Goal: Task Accomplishment & Management: Complete application form

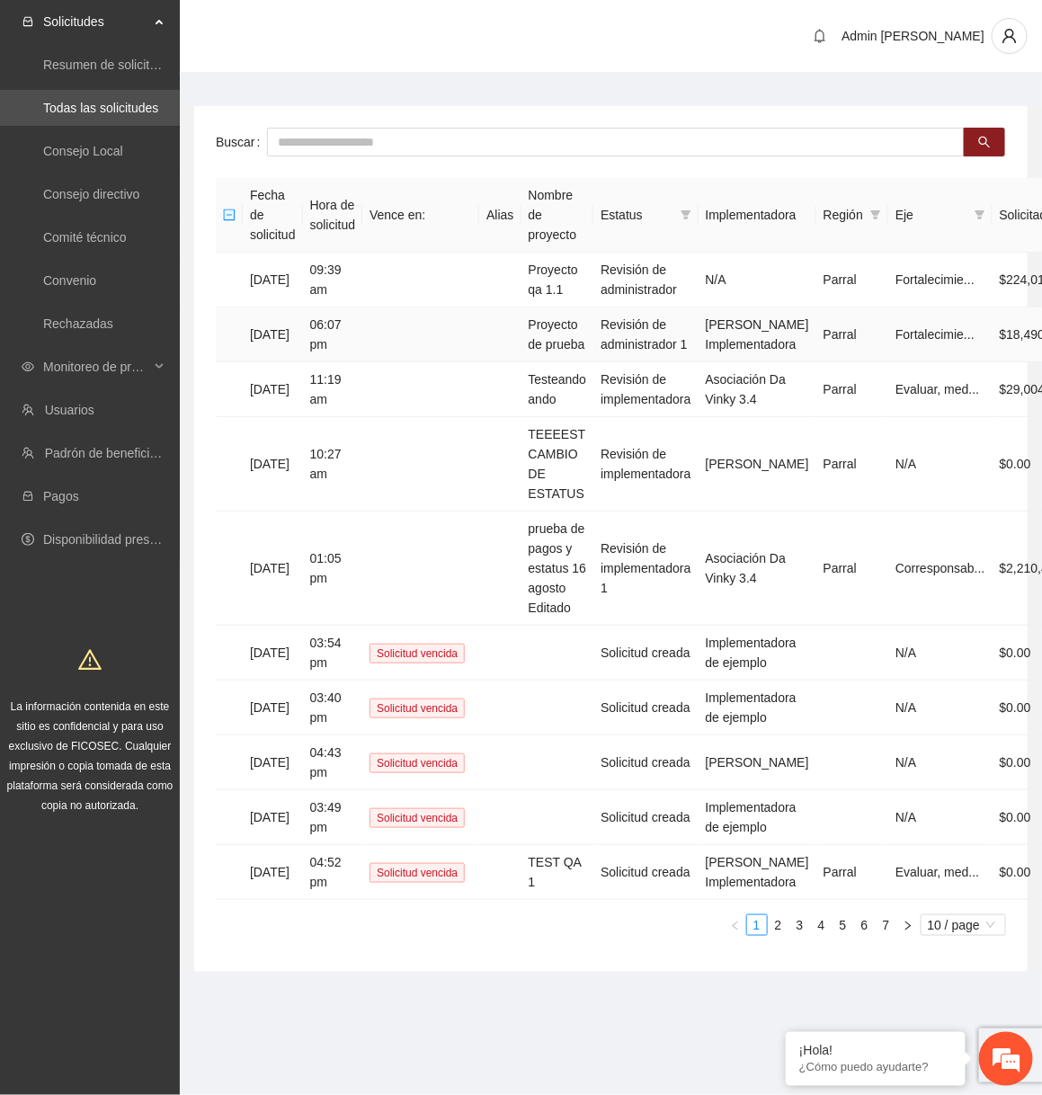
click at [590, 333] on td "Proyecto de prueba" at bounding box center [557, 334] width 73 height 55
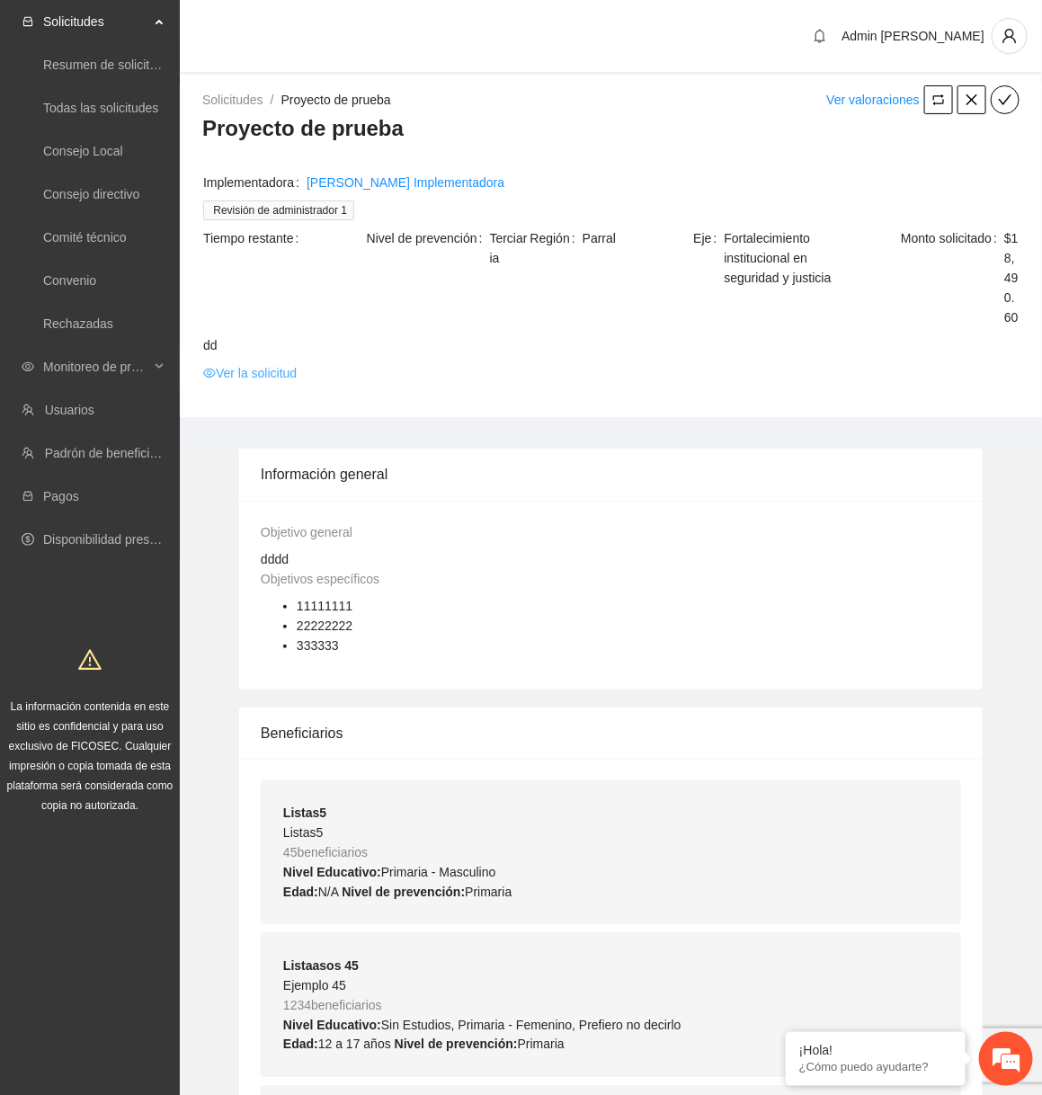
click at [278, 383] on link "Ver la solicitud" at bounding box center [249, 373] width 93 height 20
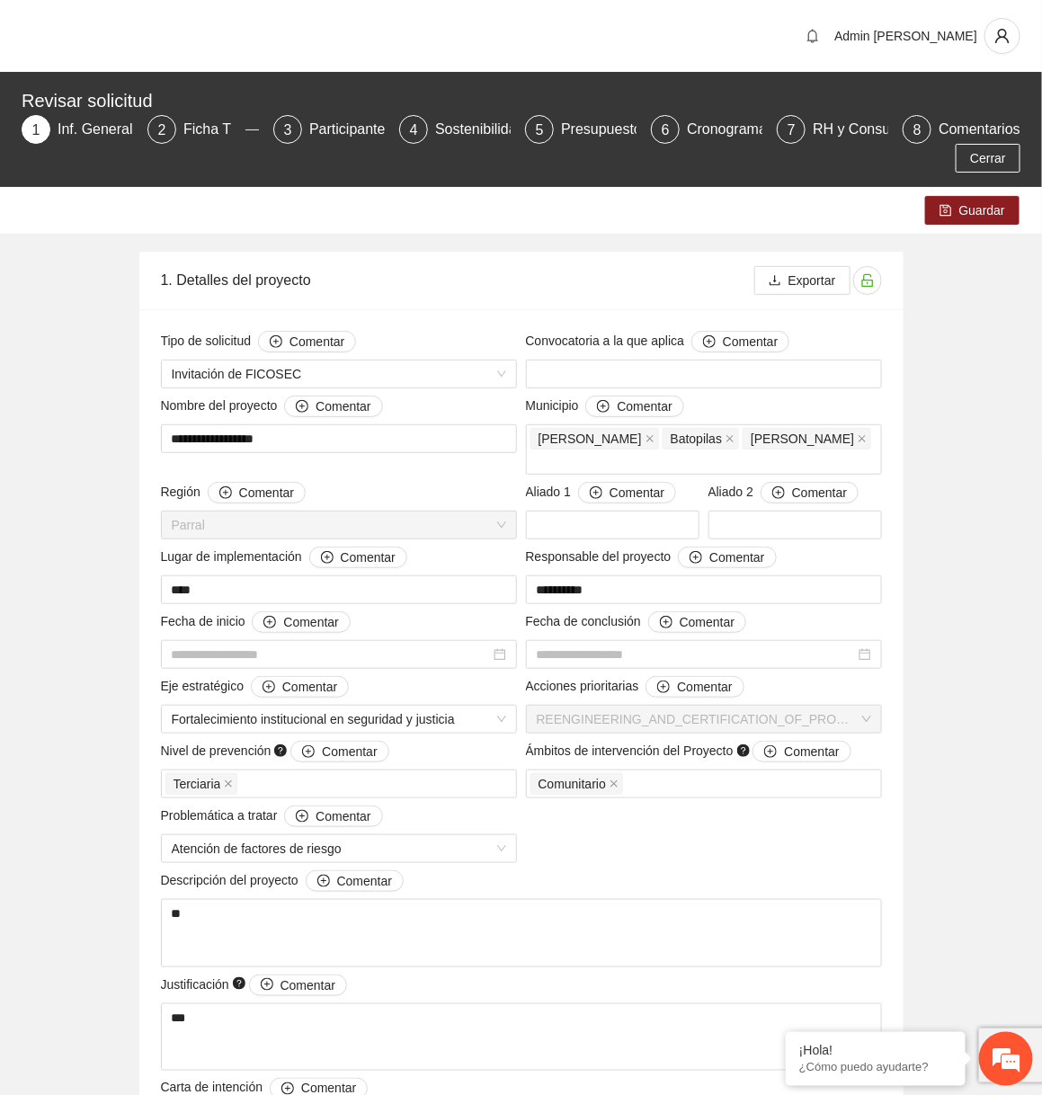
type input "**********"
click at [345, 125] on div "Participantes" at bounding box center [358, 129] width 98 height 29
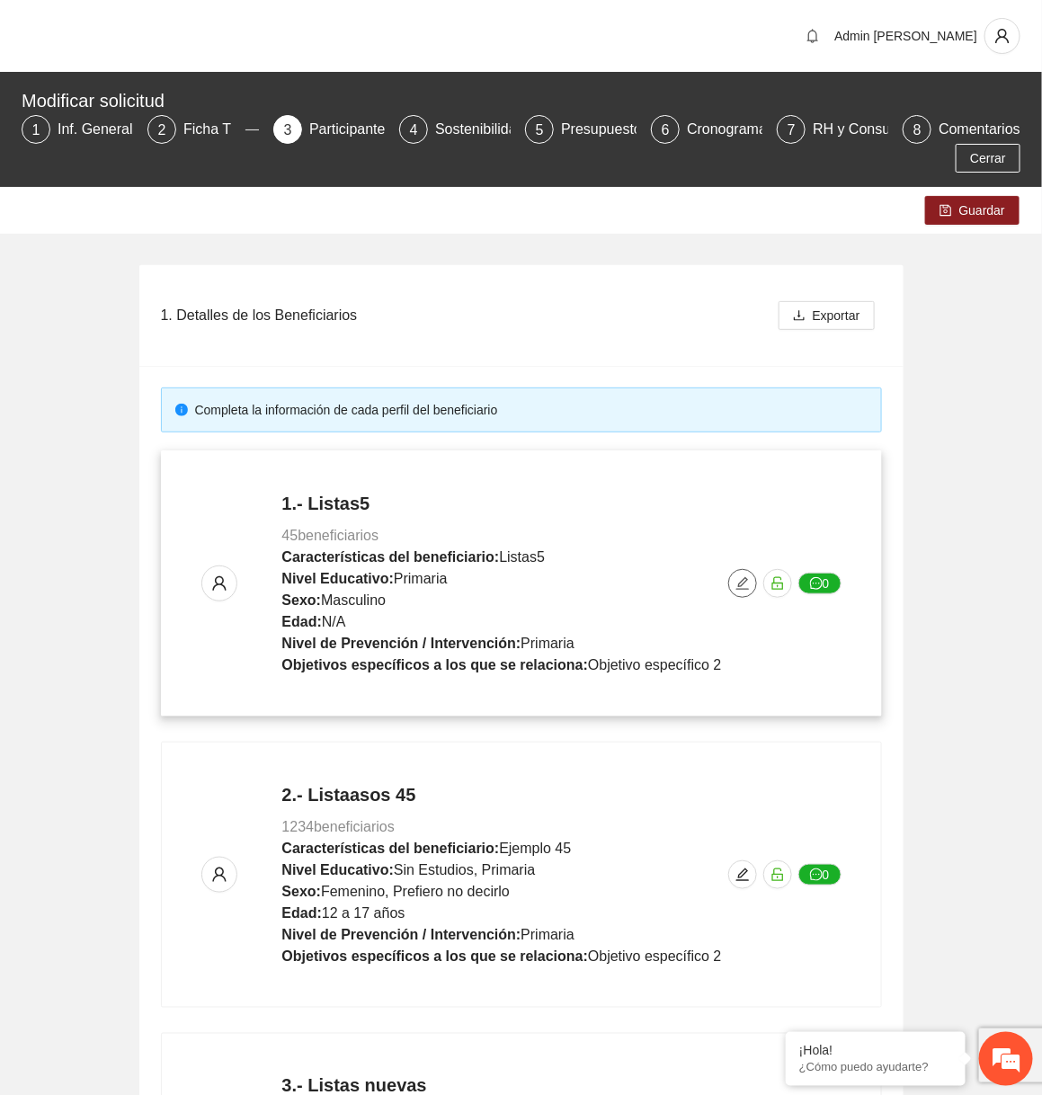
click at [744, 569] on button "button" at bounding box center [742, 583] width 29 height 29
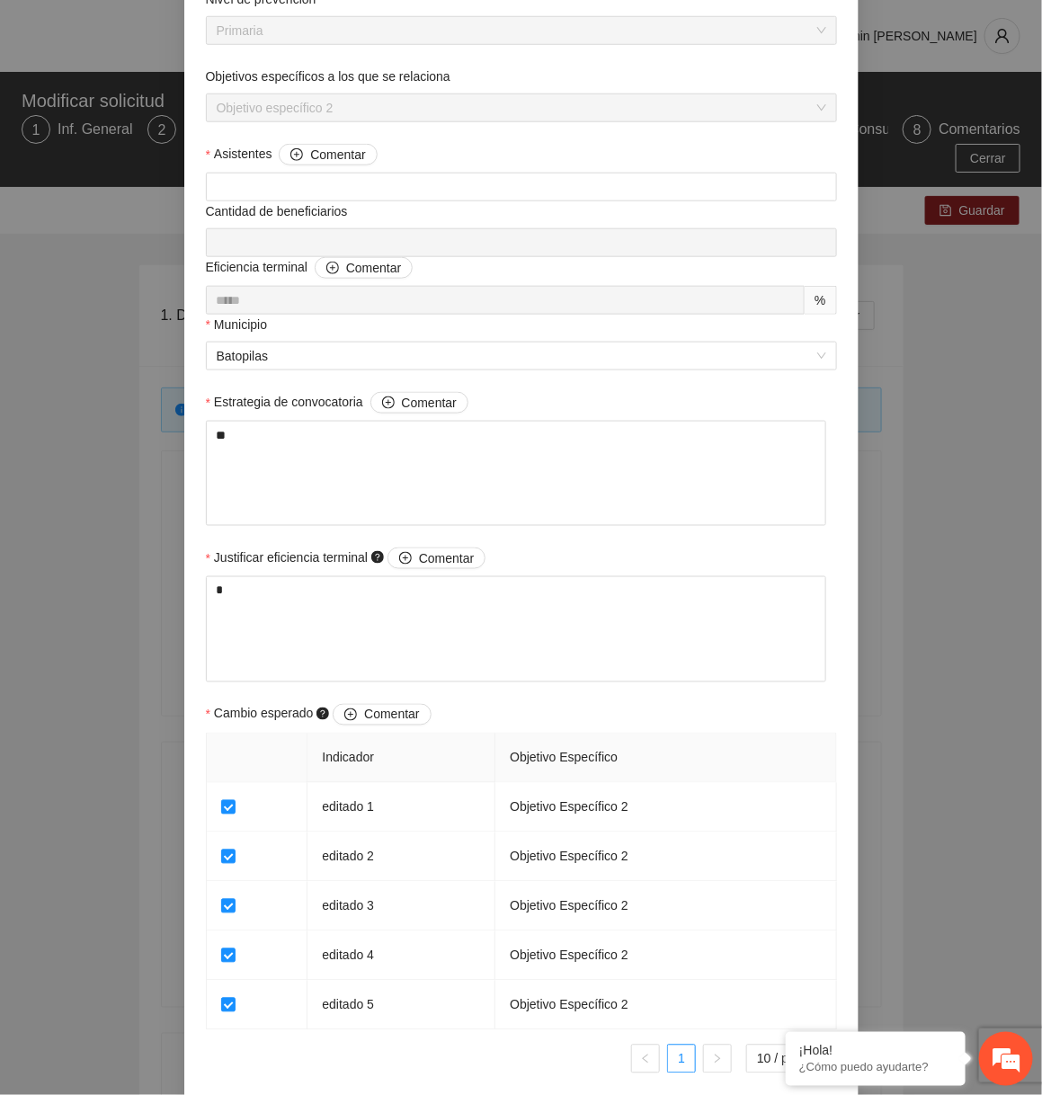
scroll to position [1045, 0]
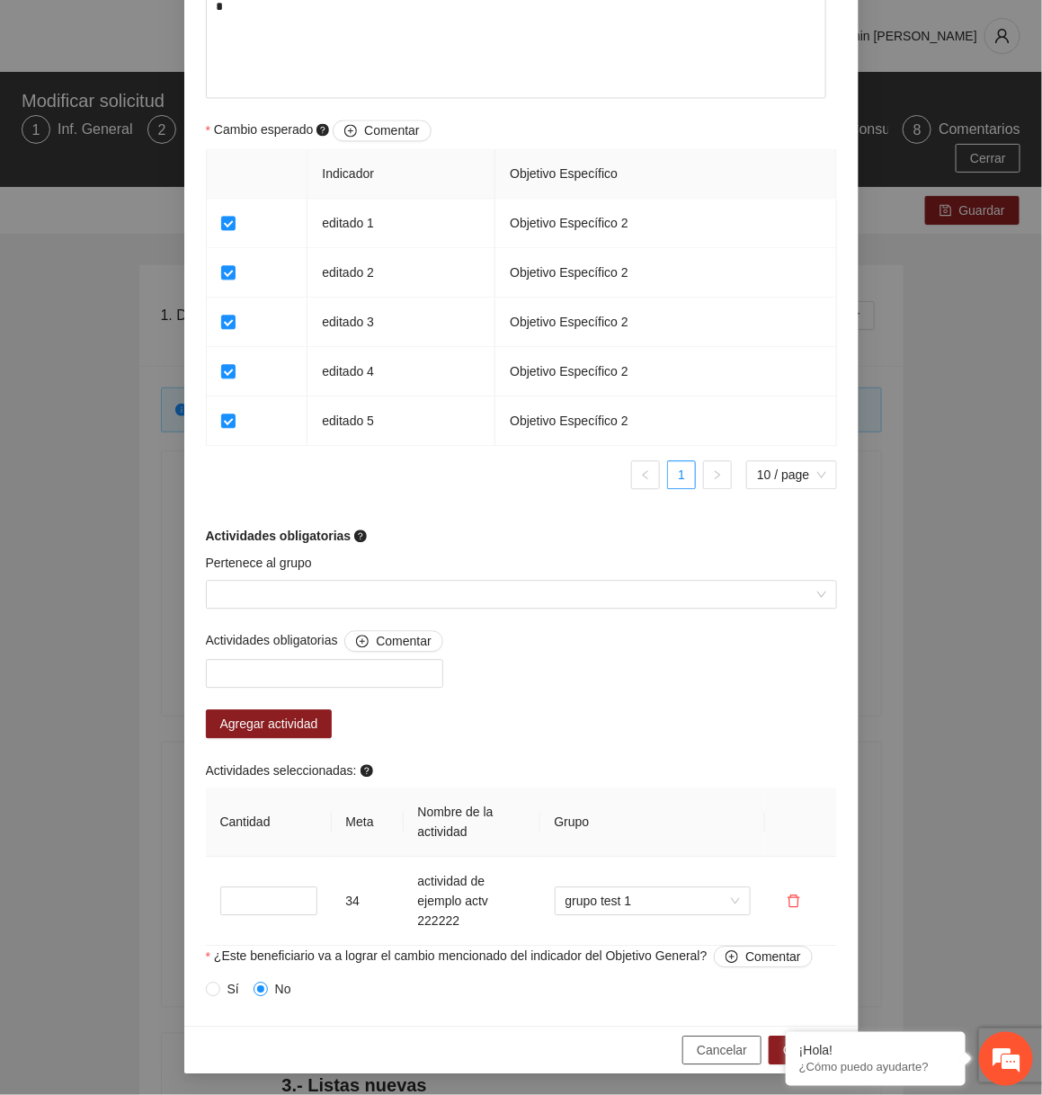
click at [709, 1036] on button "Cancelar" at bounding box center [721, 1049] width 79 height 29
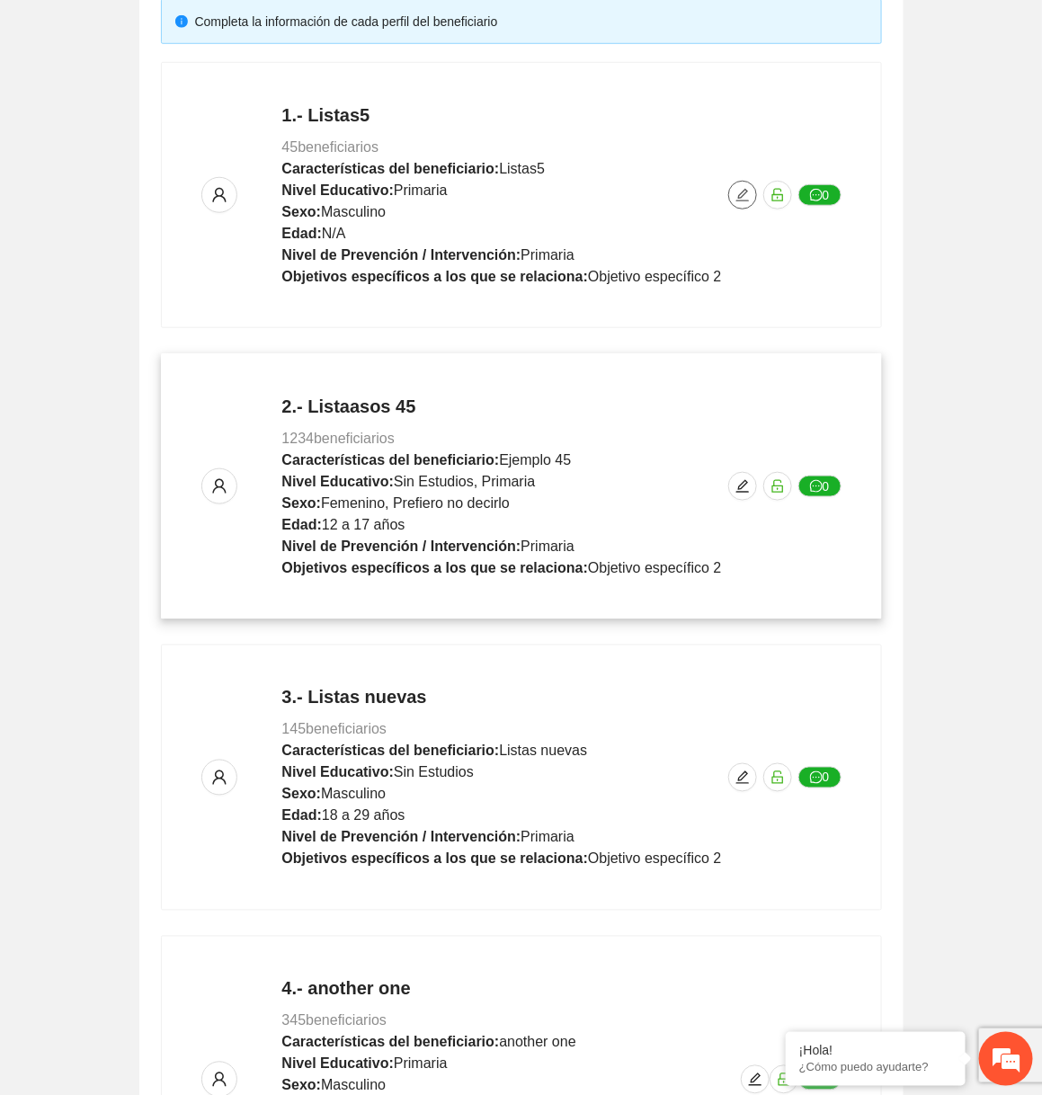
scroll to position [934, 0]
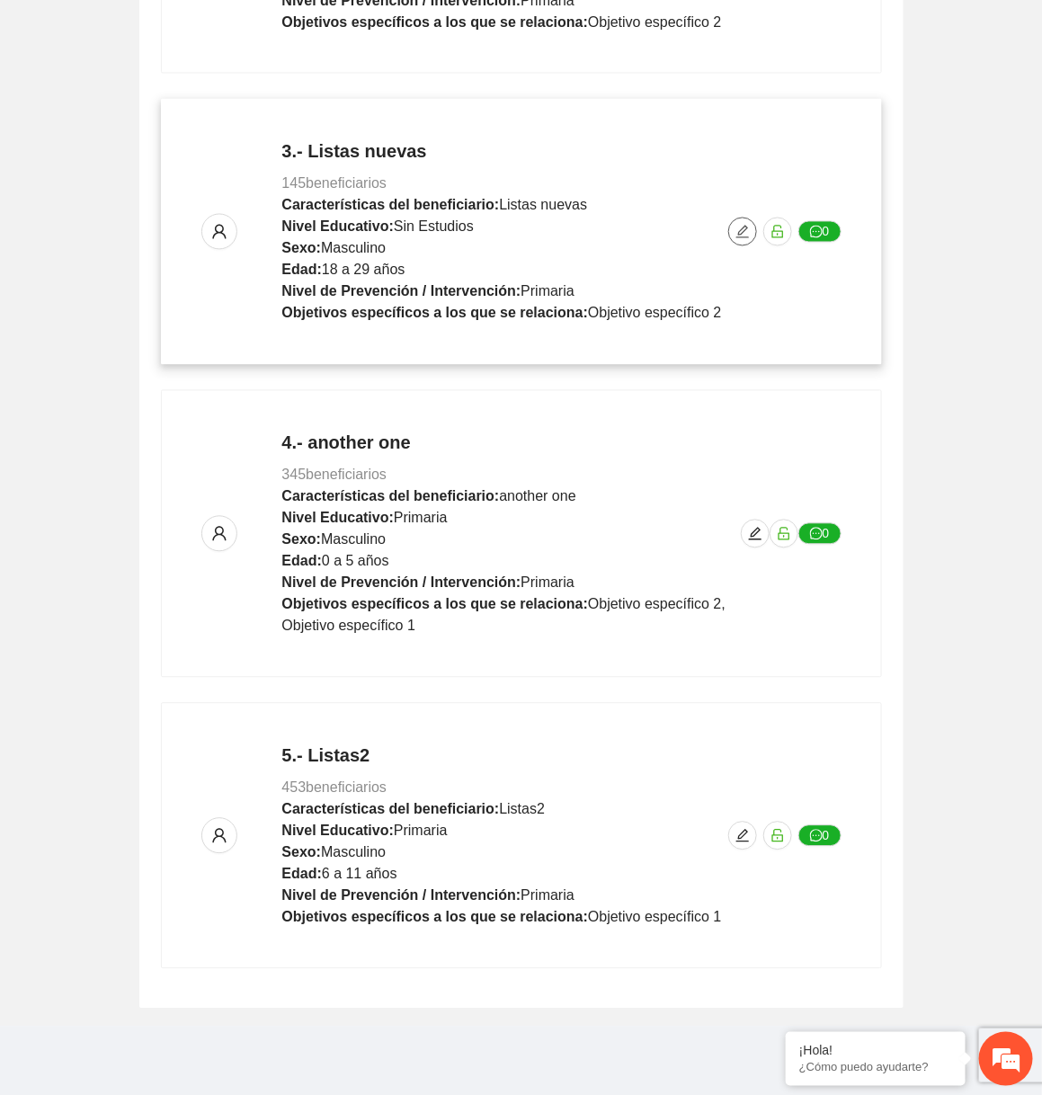
click at [742, 235] on icon "edit" at bounding box center [742, 232] width 14 height 14
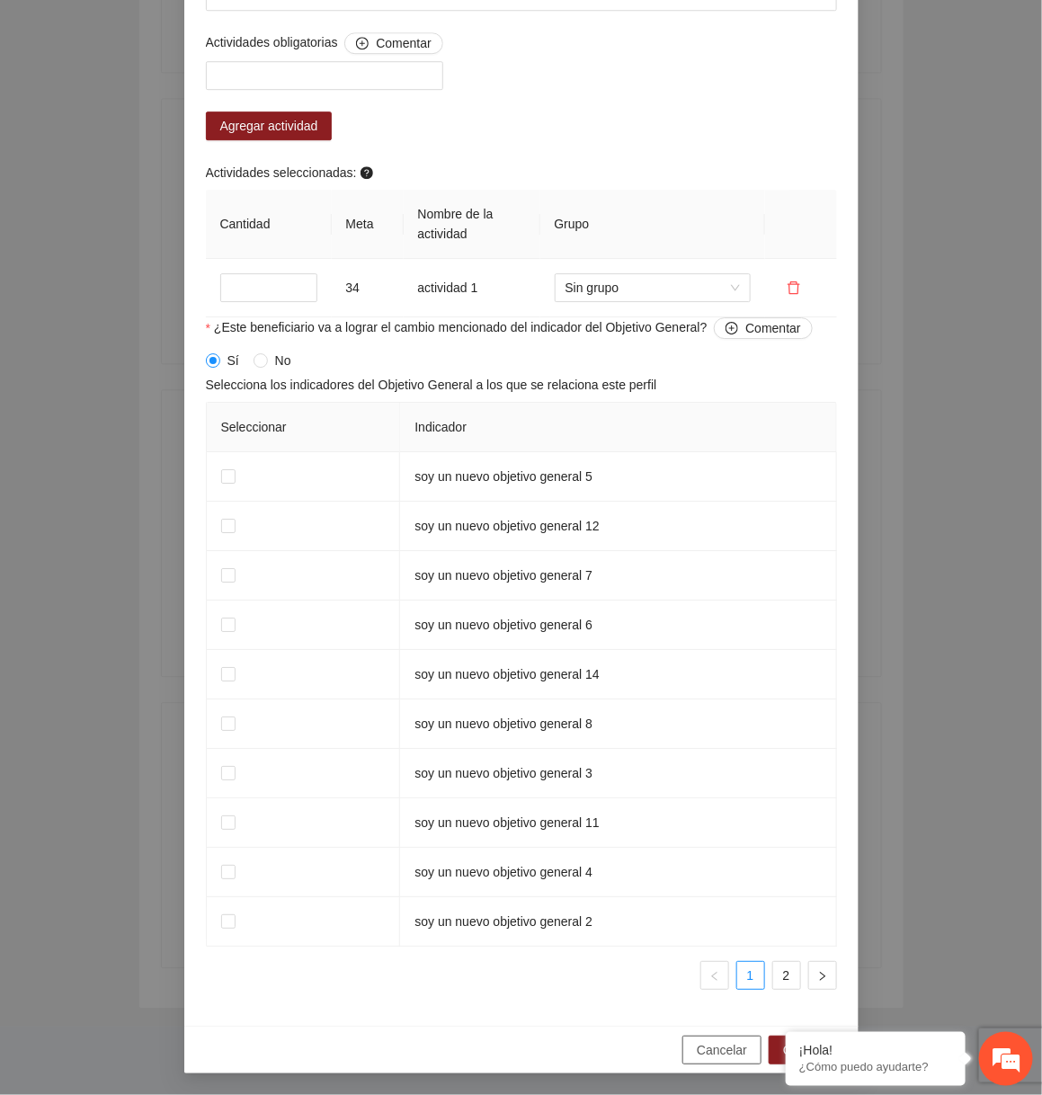
click at [706, 1040] on span "Cancelar" at bounding box center [721, 1050] width 50 height 20
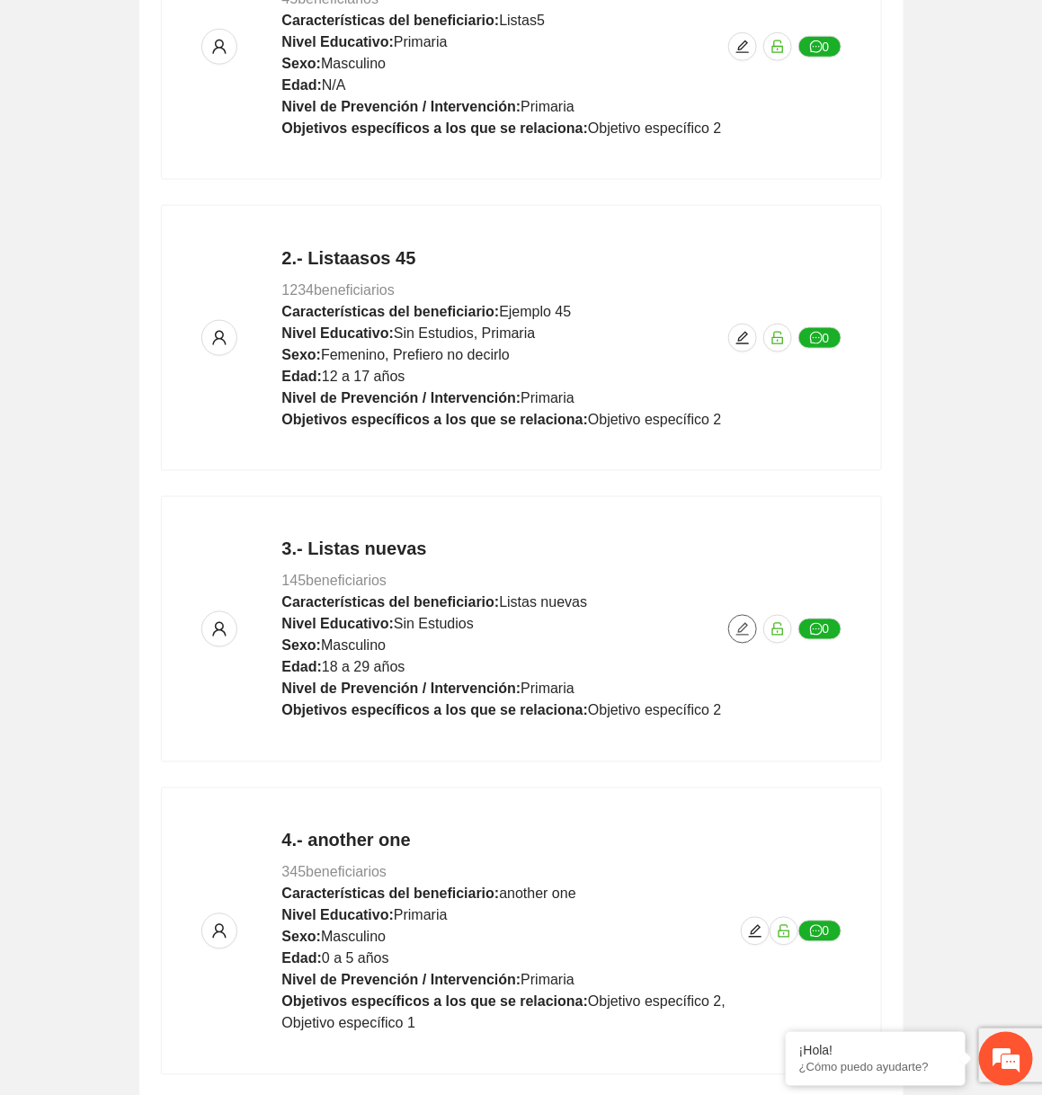
scroll to position [0, 0]
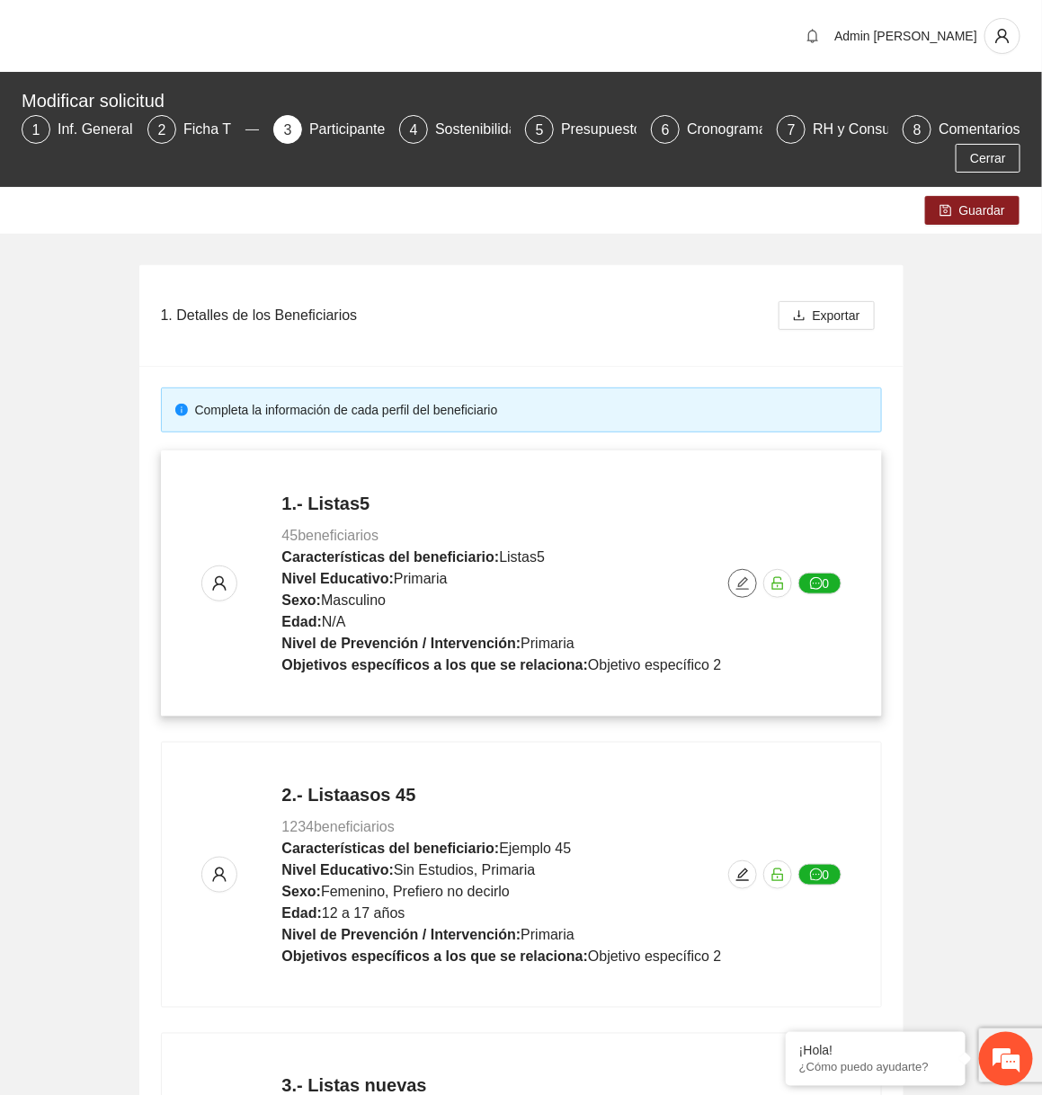
click at [746, 585] on icon "edit" at bounding box center [742, 583] width 14 height 14
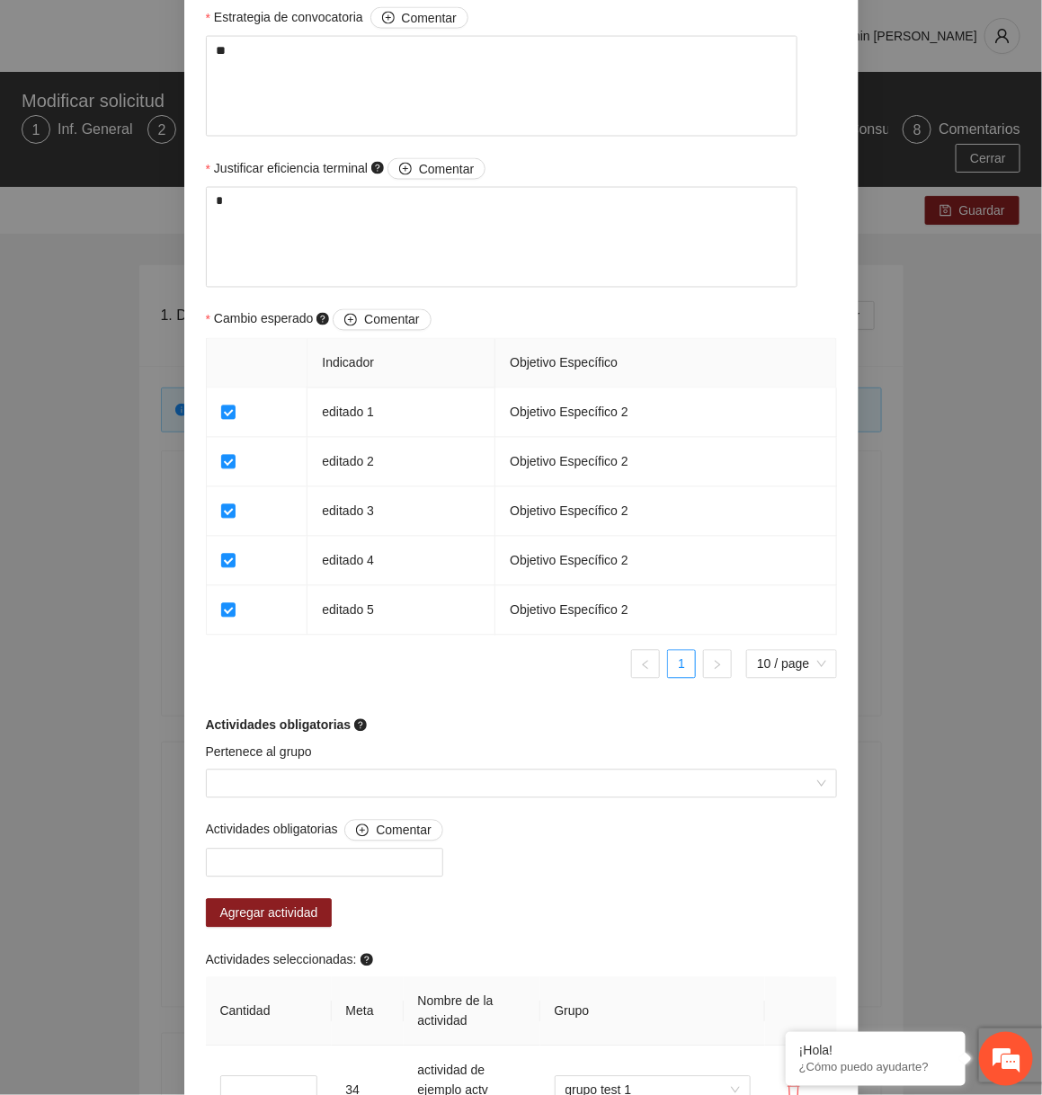
scroll to position [1045, 0]
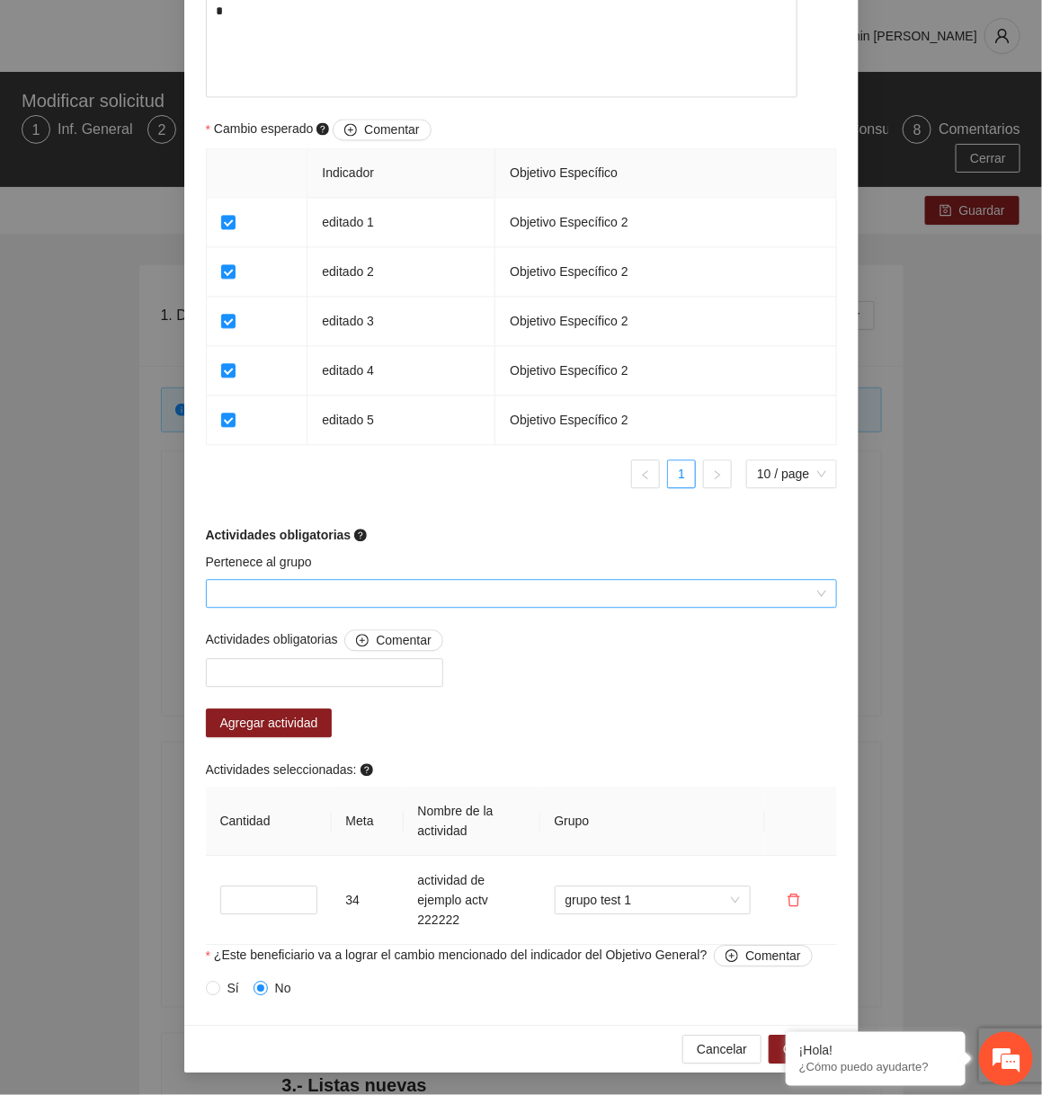
click at [472, 598] on input "Pertenece al grupo" at bounding box center [515, 594] width 597 height 27
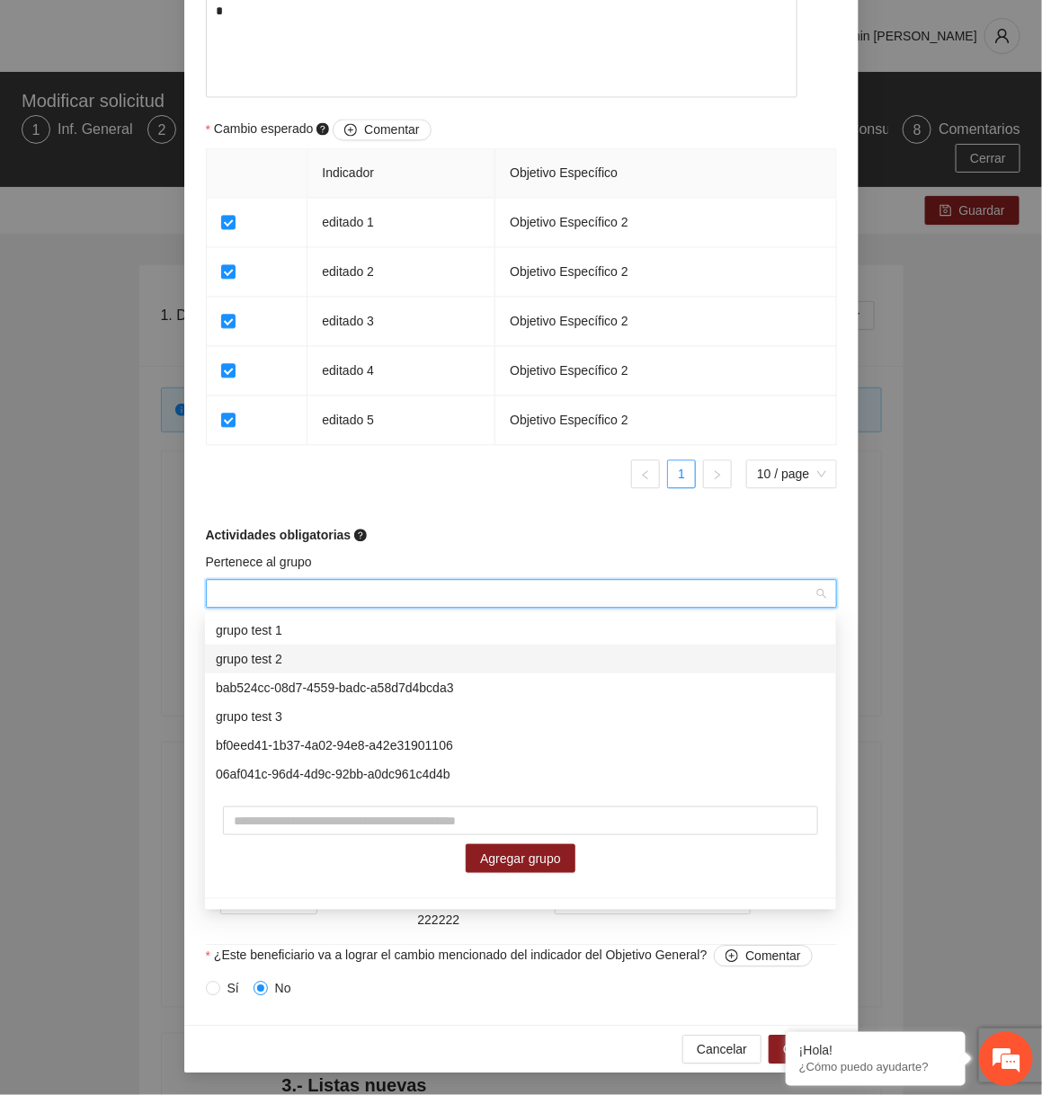
click at [392, 659] on div "grupo test 2" at bounding box center [520, 659] width 609 height 20
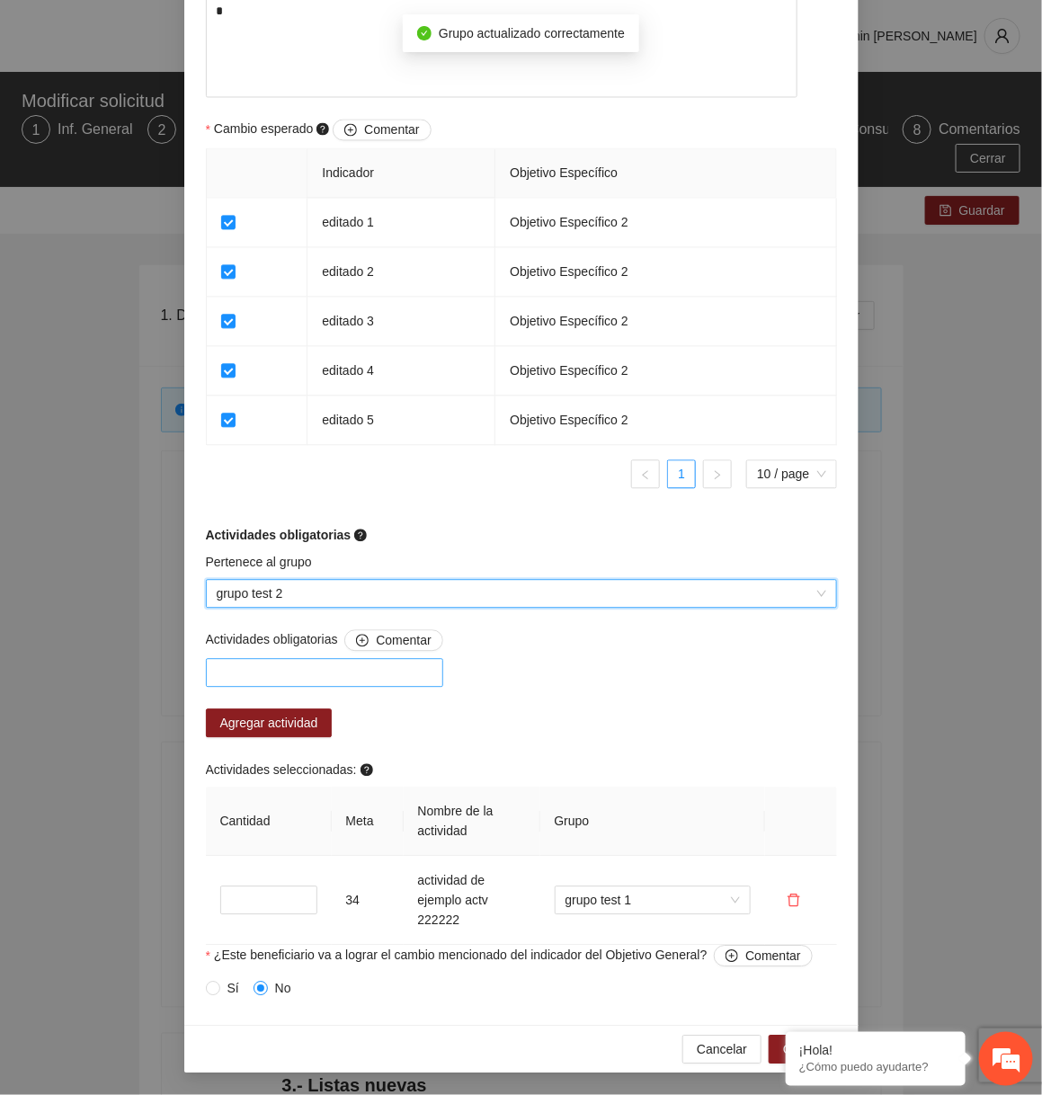
click at [348, 669] on div at bounding box center [324, 673] width 228 height 22
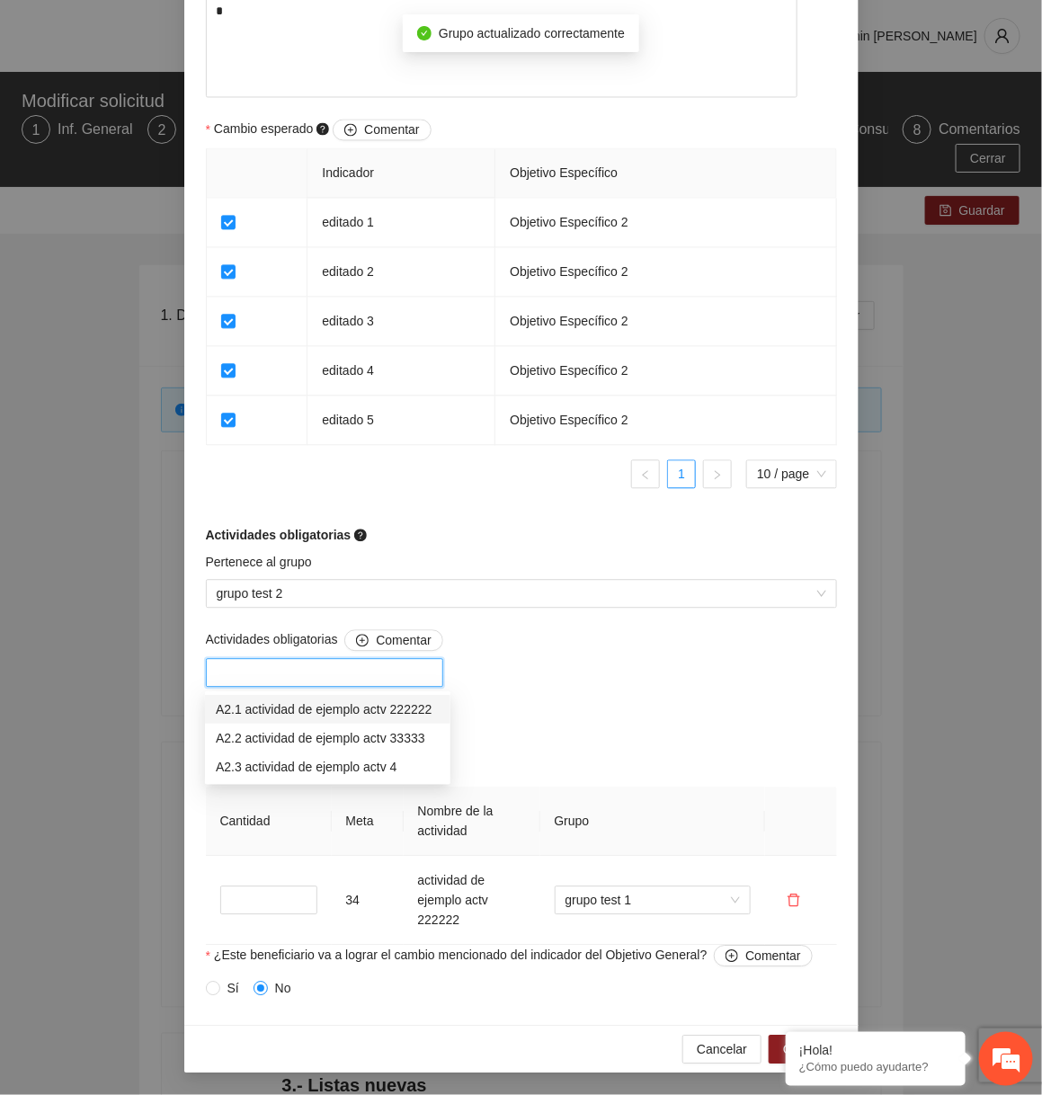
click at [335, 709] on div "A2.1 actividad de ejemplo actv 222222" at bounding box center [328, 709] width 224 height 20
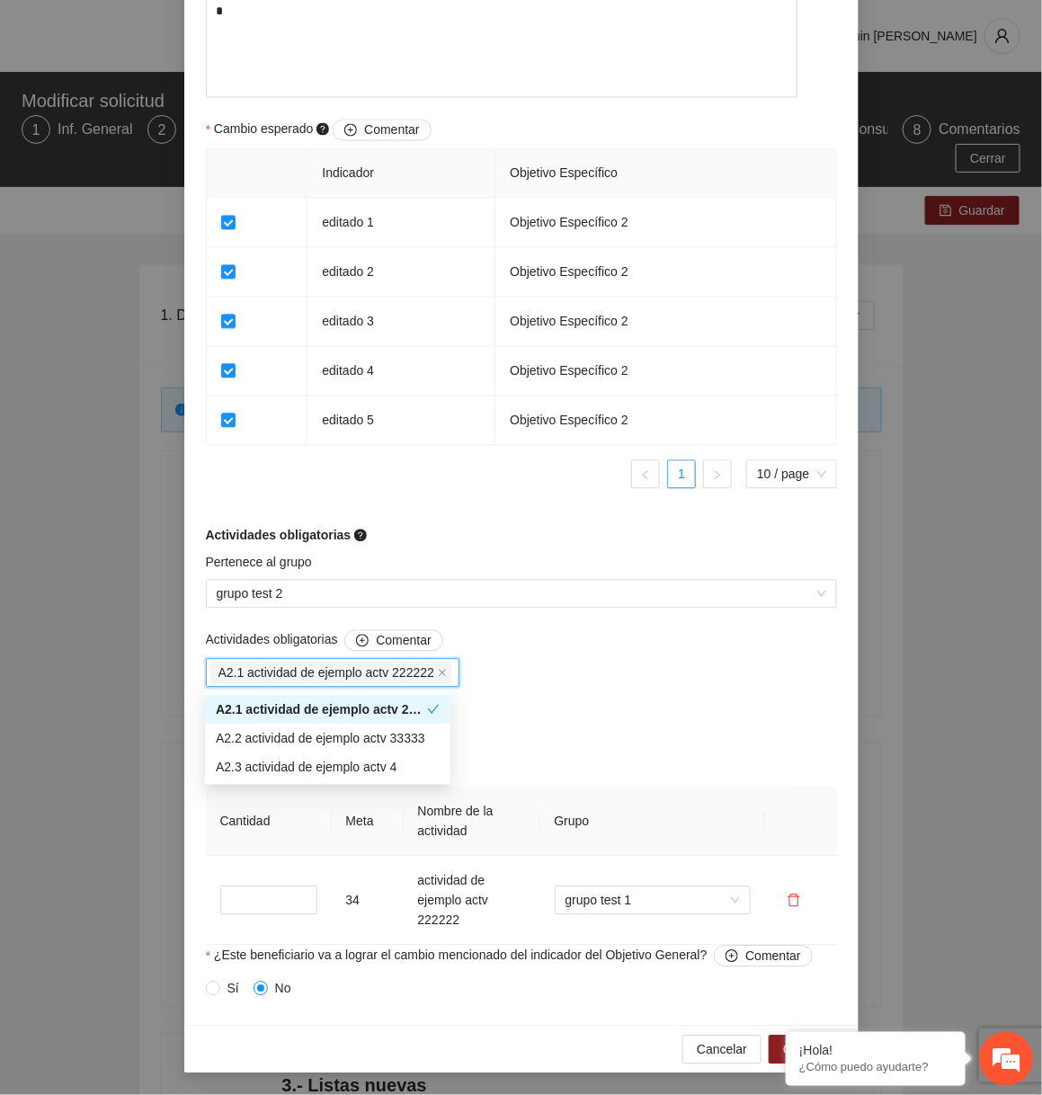
click at [521, 711] on div "Actividades obligatorias Comentar A2.1 actividad de ejemplo actv 222222 Agregar…" at bounding box center [521, 787] width 640 height 315
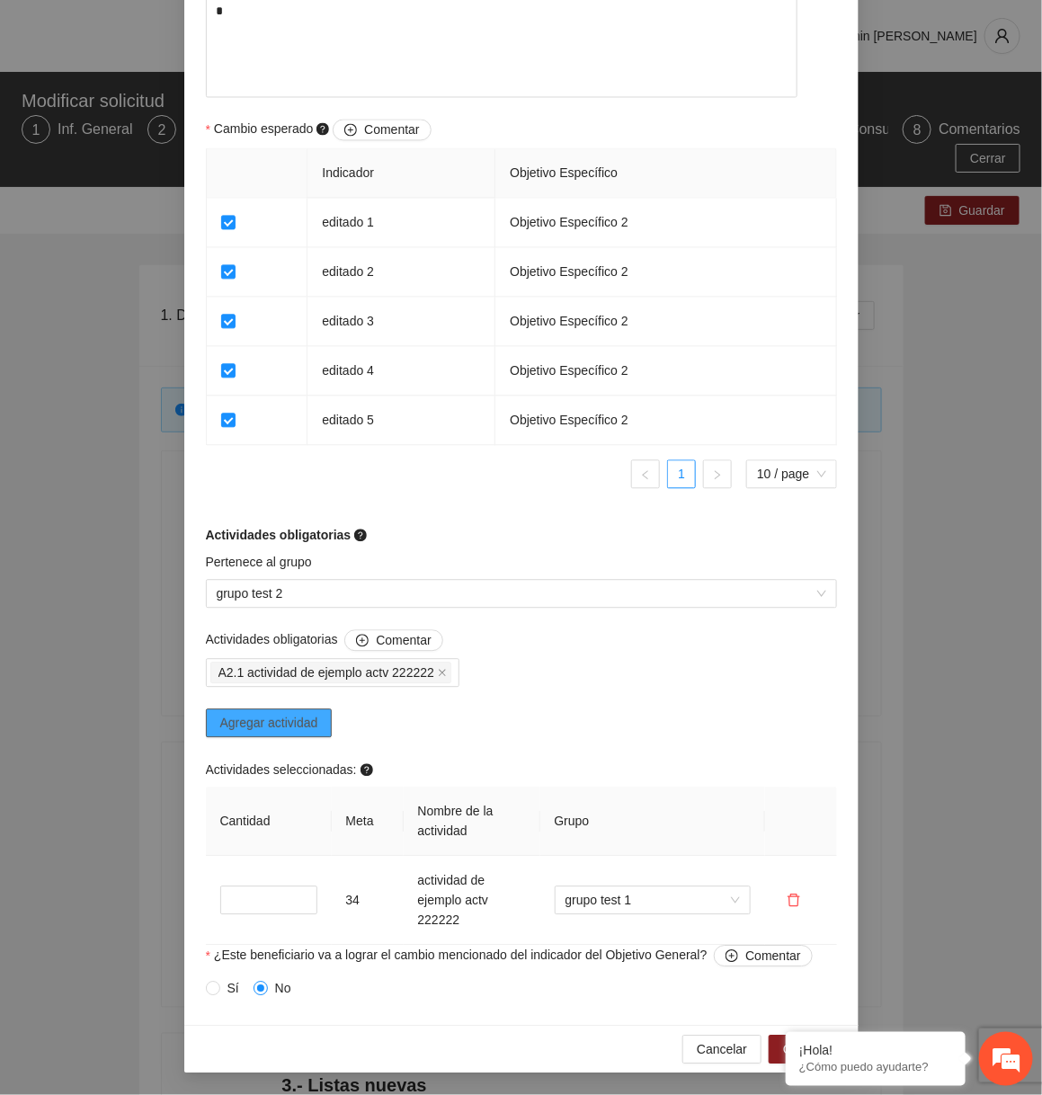
click at [324, 728] on button "Agregar actividad" at bounding box center [269, 723] width 127 height 29
click at [788, 1035] on em at bounding box center [785, 1033] width 18 height 18
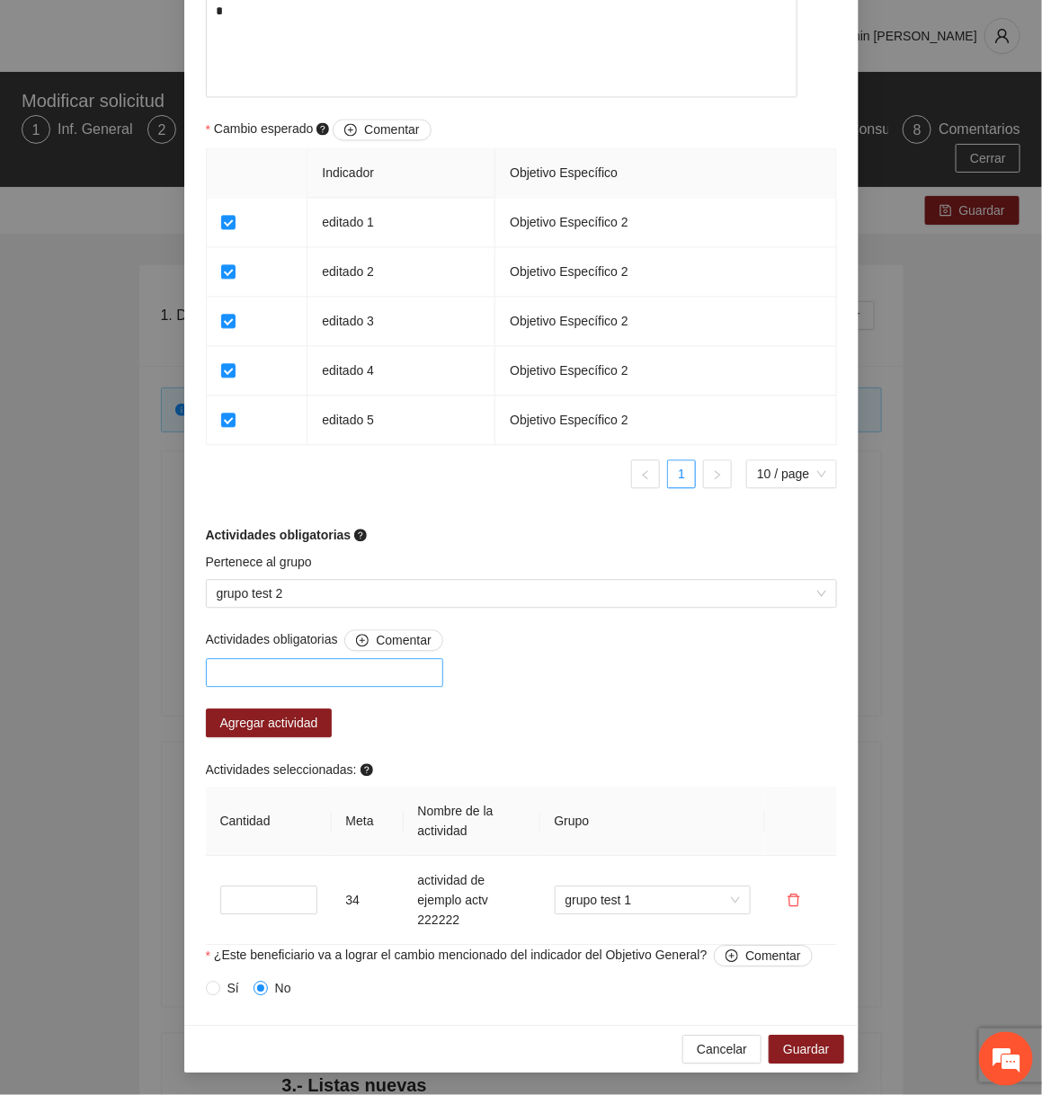
click at [372, 676] on div at bounding box center [324, 673] width 228 height 22
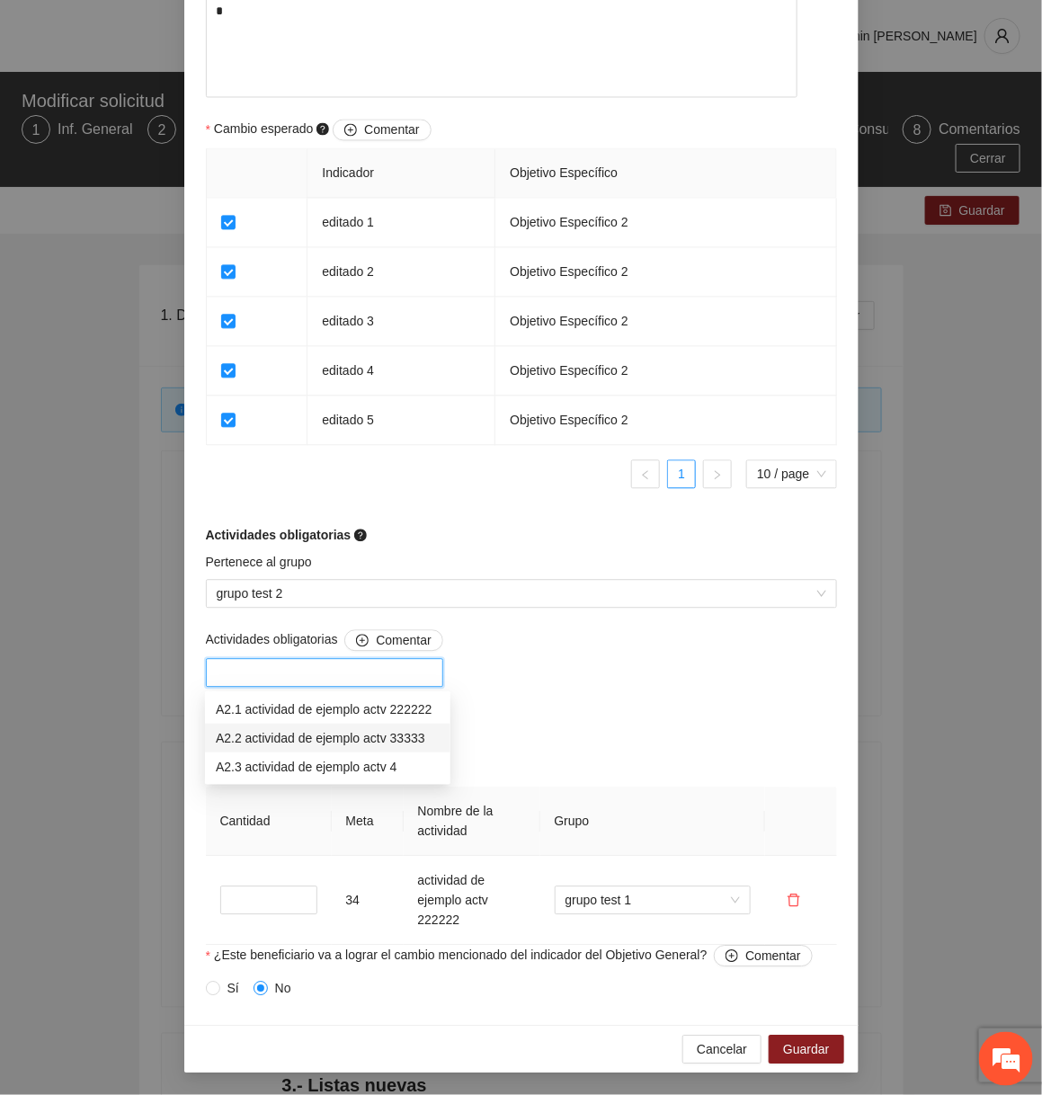
click at [359, 734] on div "A2.2 actividad de ejemplo actv 33333" at bounding box center [328, 738] width 224 height 20
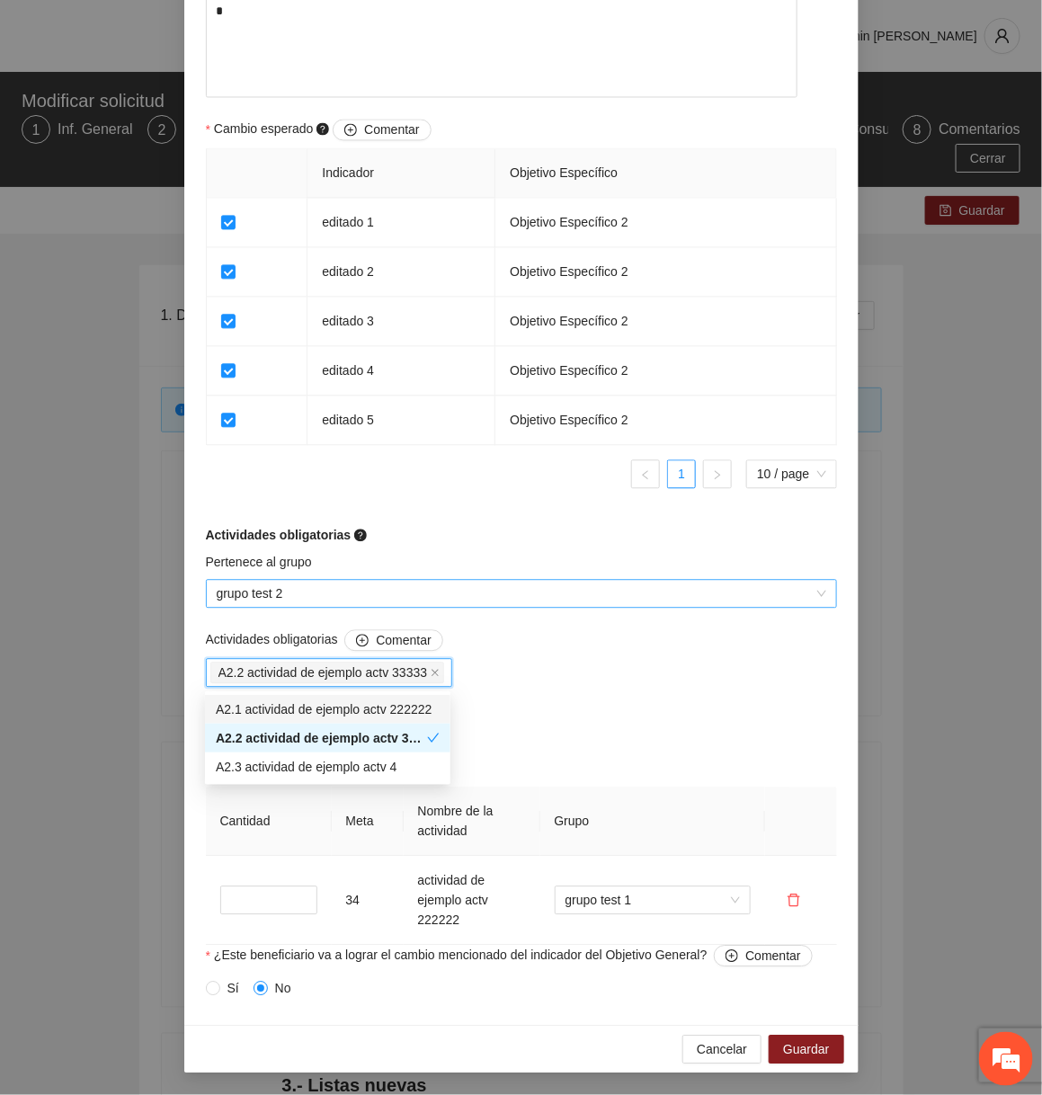
click at [386, 588] on span "grupo test 2" at bounding box center [521, 594] width 609 height 27
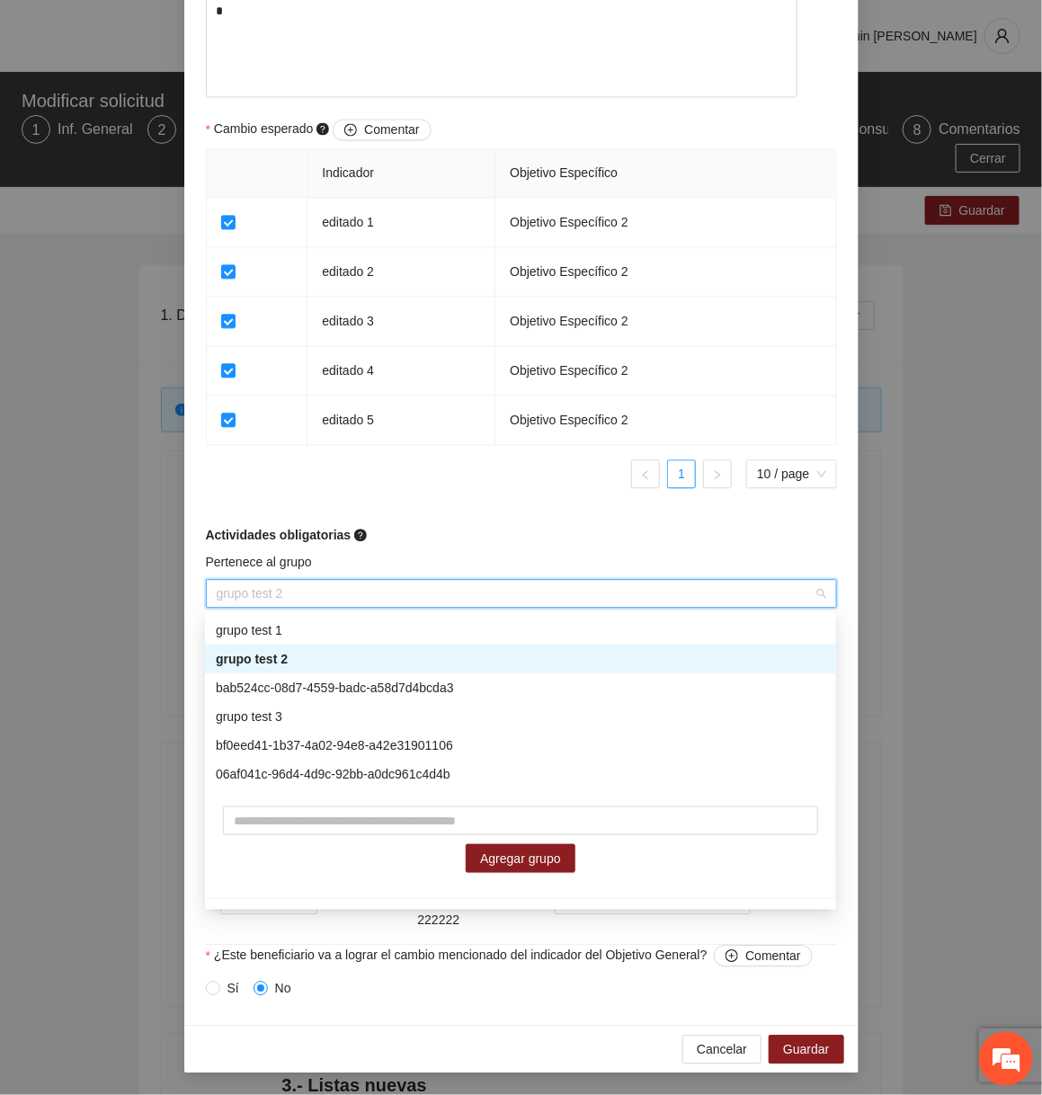
click at [331, 658] on div "grupo test 2" at bounding box center [520, 659] width 609 height 20
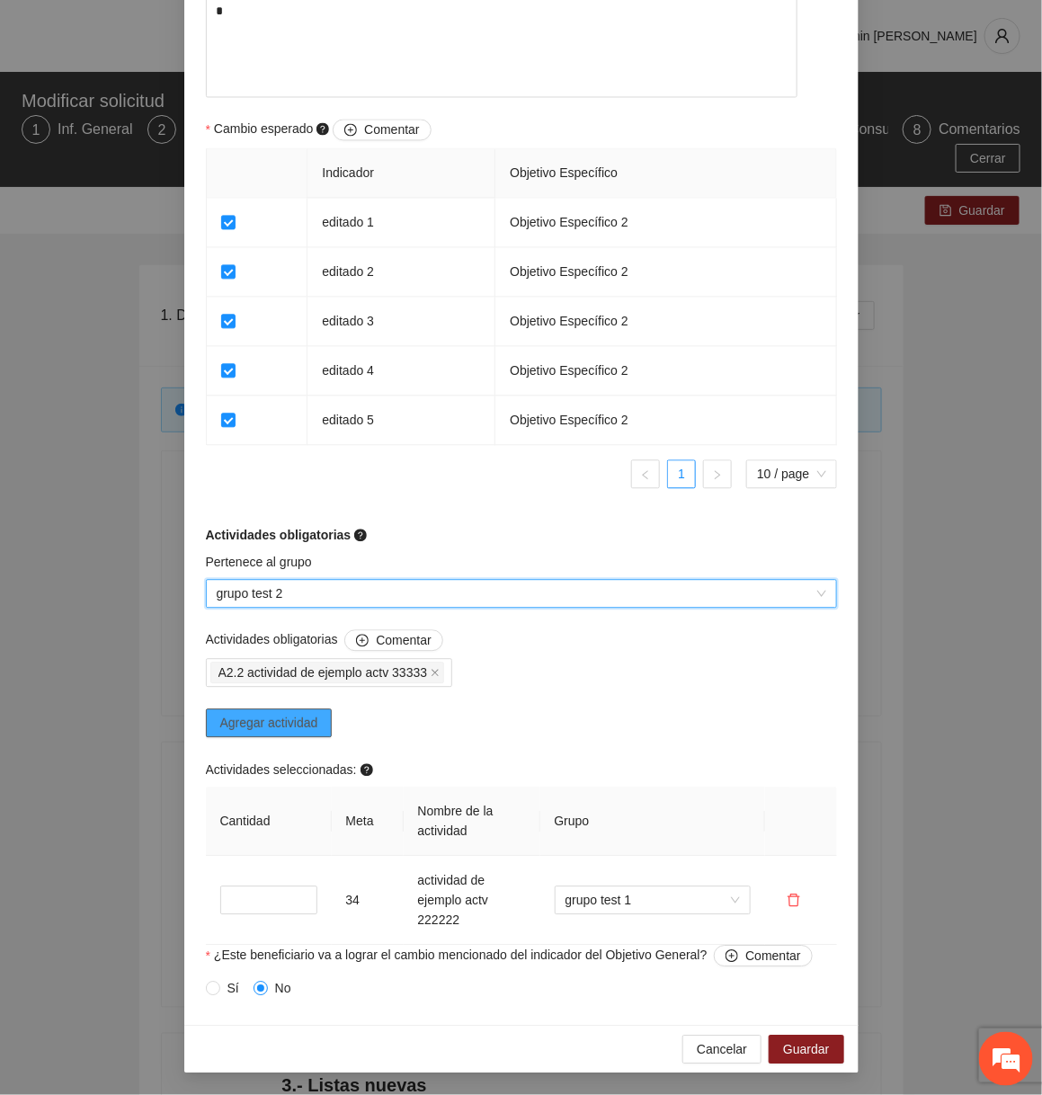
click at [331, 716] on button "Agregar actividad" at bounding box center [269, 723] width 127 height 29
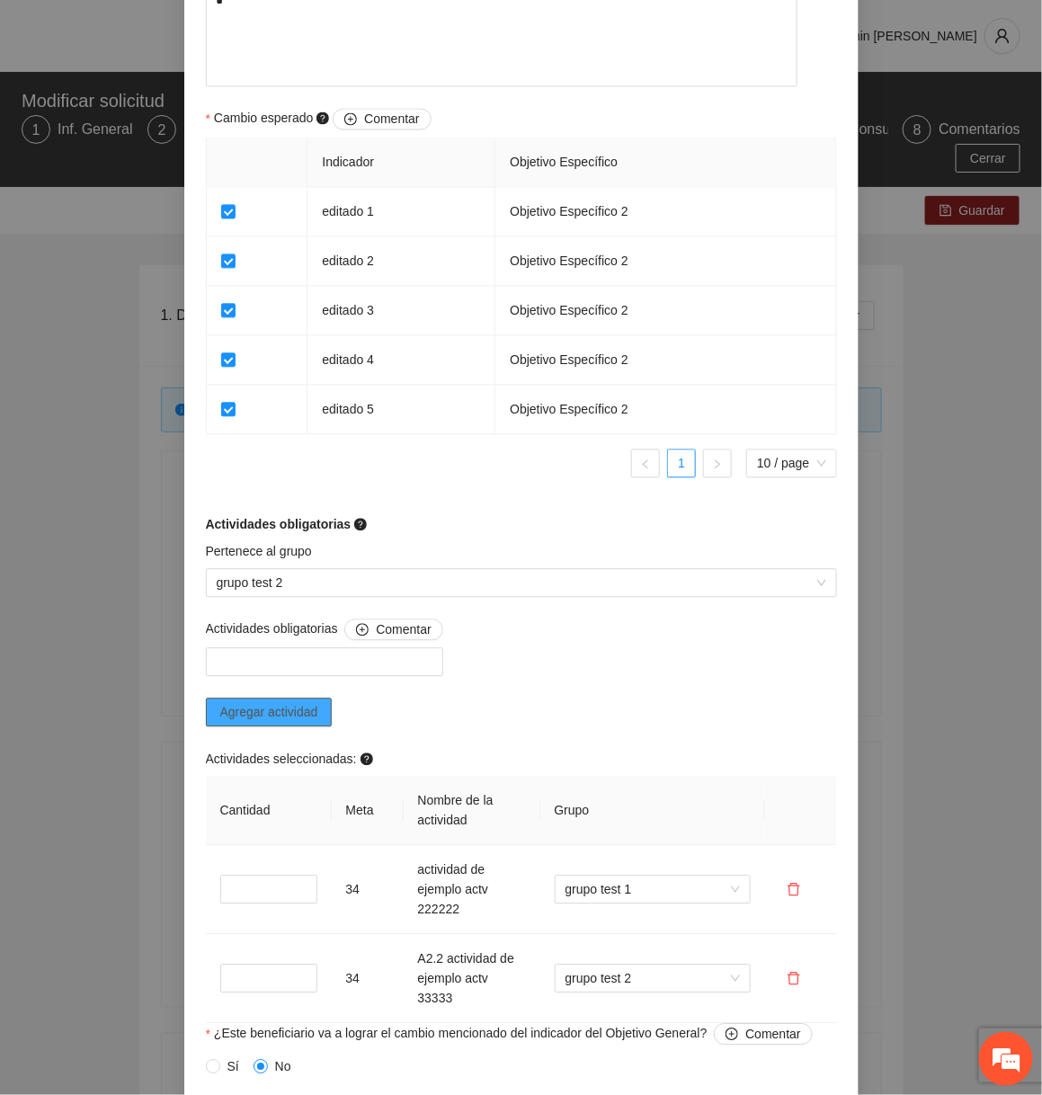
scroll to position [1134, 0]
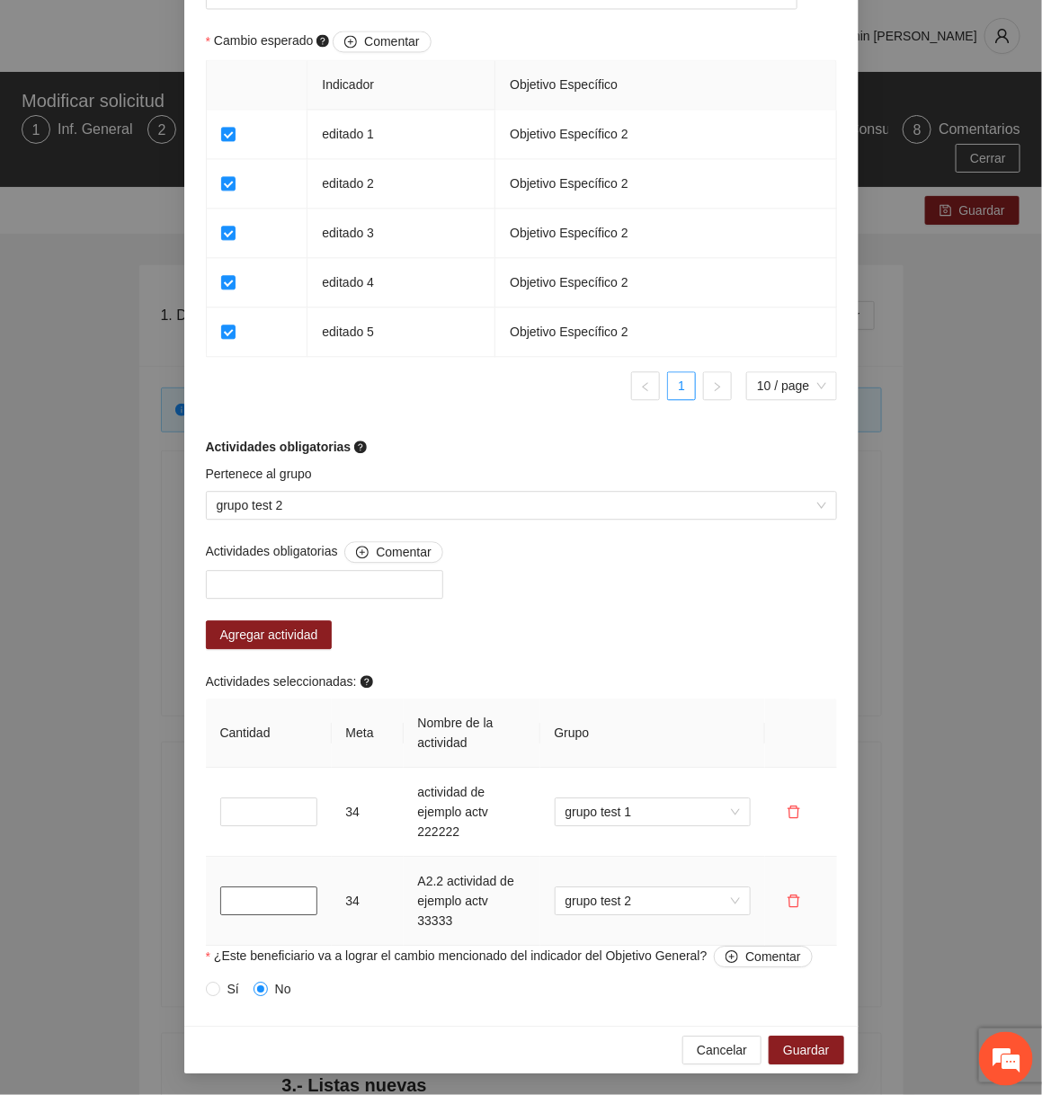
click at [239, 908] on input "*" at bounding box center [268, 900] width 97 height 29
type input "**"
click at [793, 1051] on span "Guardar" at bounding box center [806, 1050] width 46 height 20
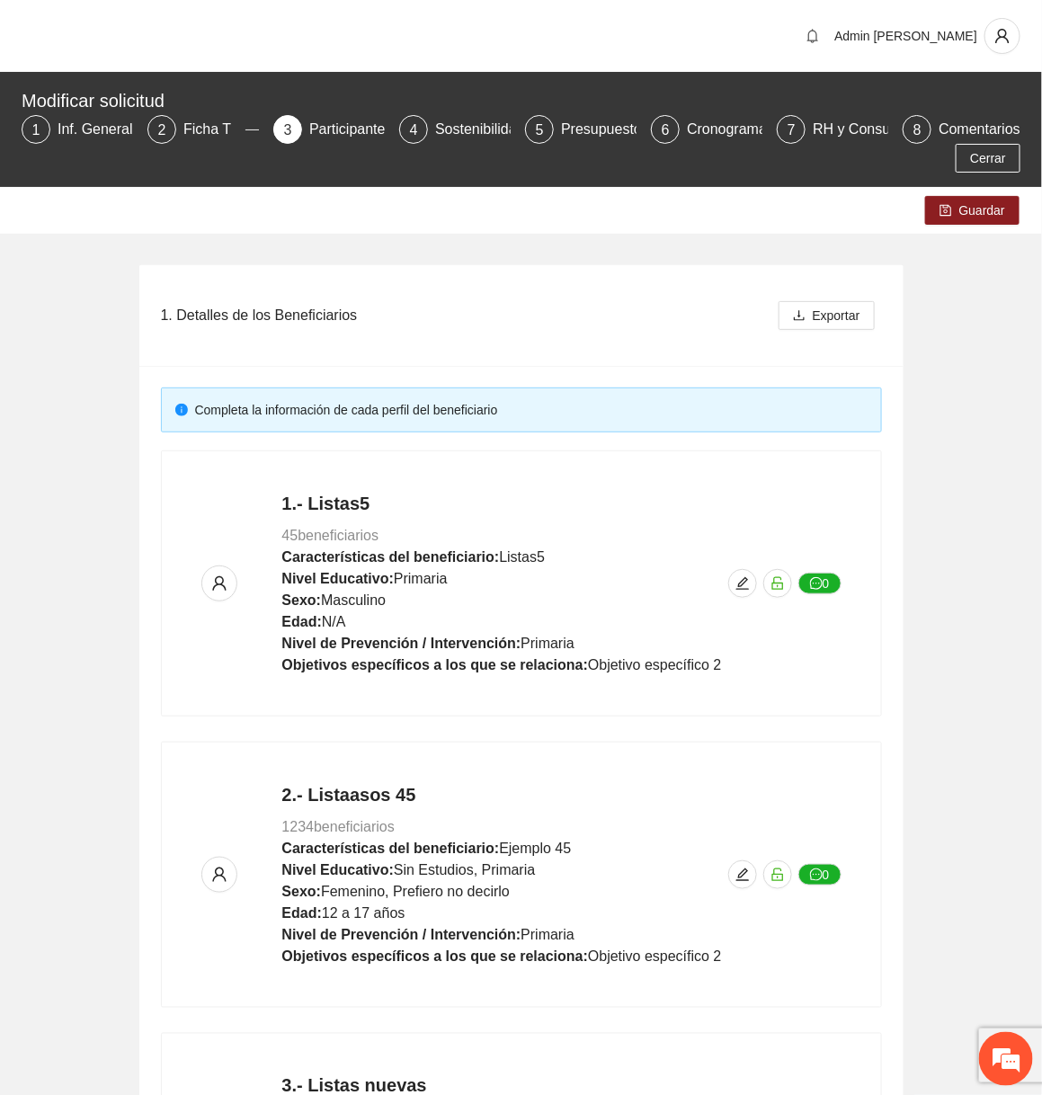
scroll to position [862, 0]
click at [971, 217] on span "Guardar" at bounding box center [982, 210] width 46 height 20
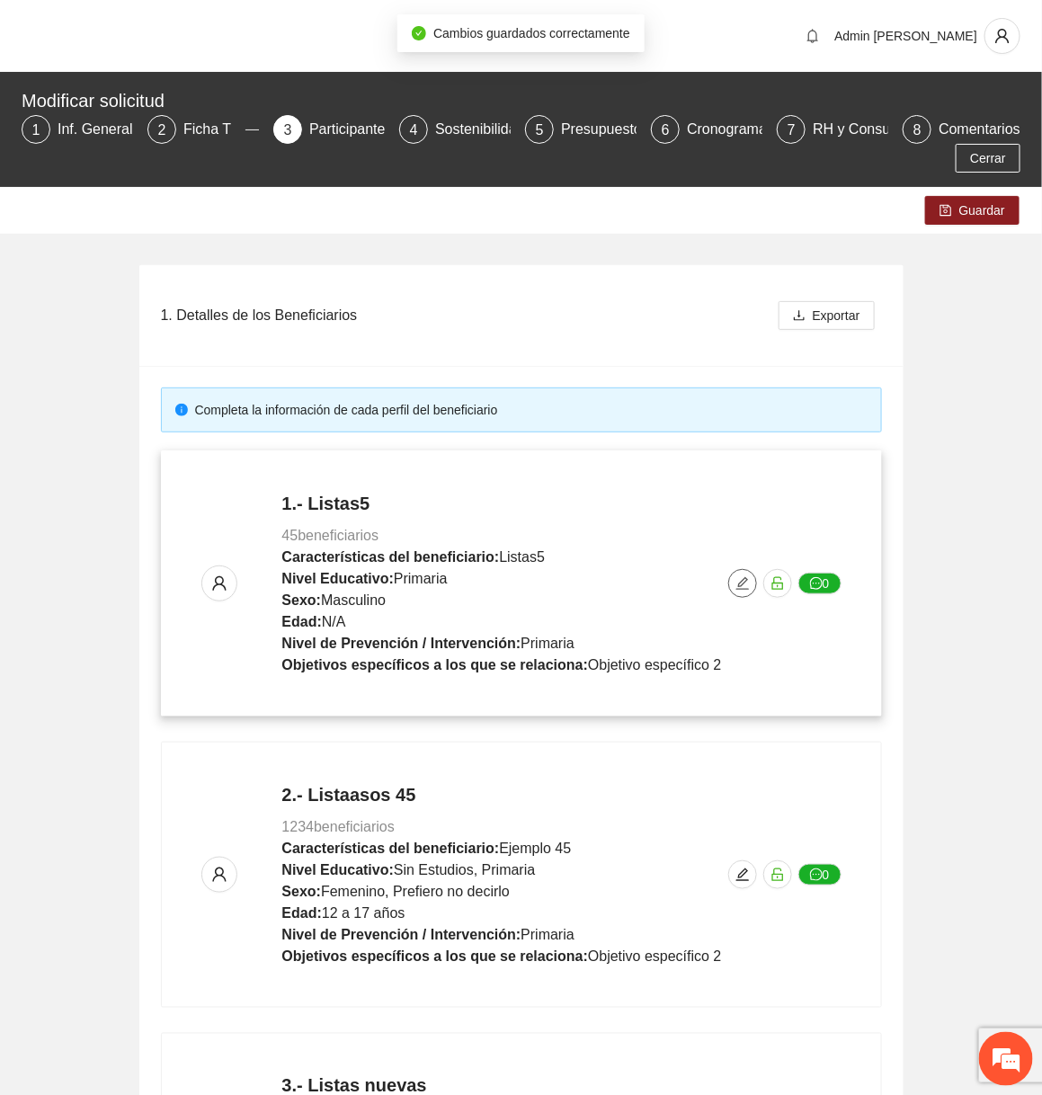
click at [736, 581] on icon "edit" at bounding box center [742, 583] width 14 height 14
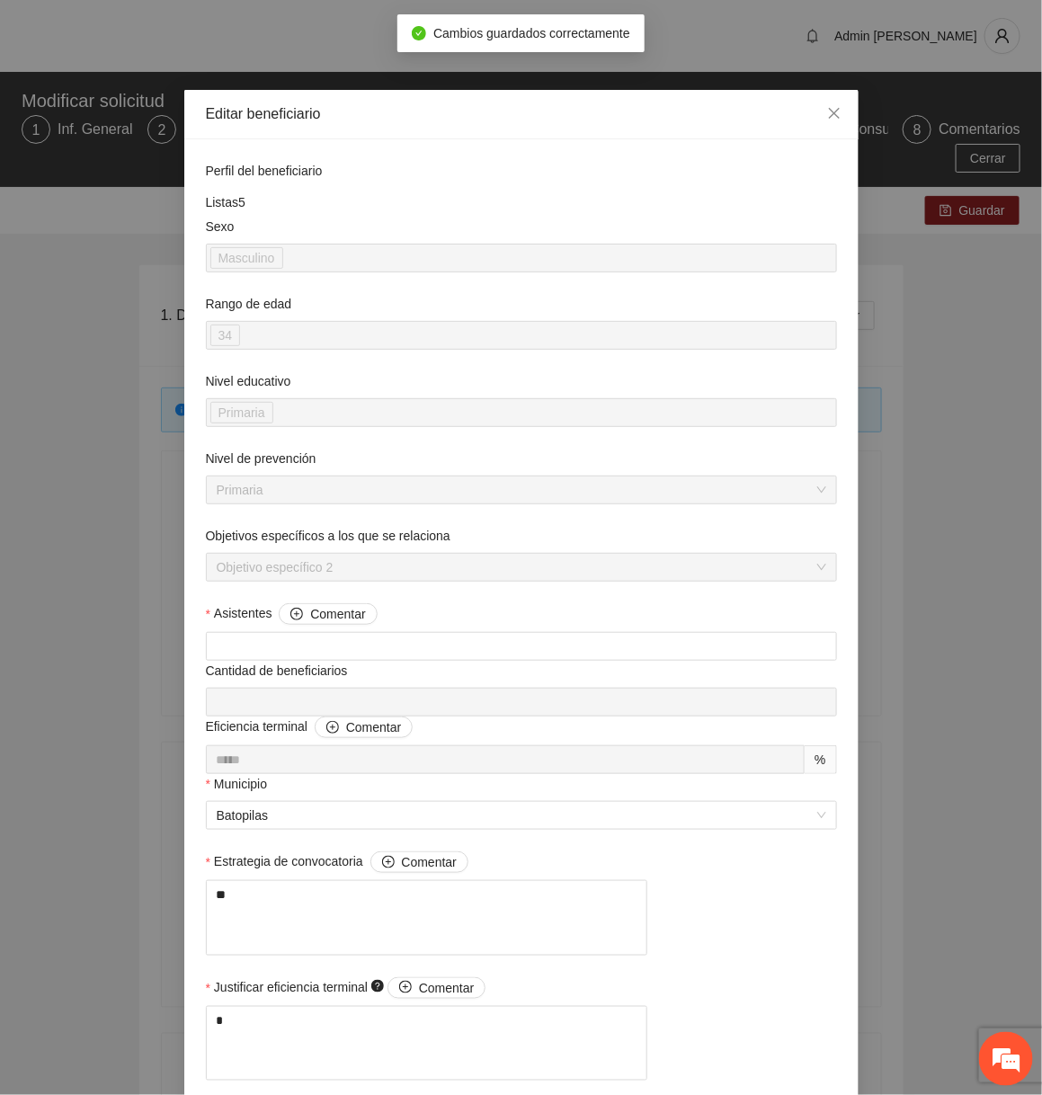
scroll to position [1134, 0]
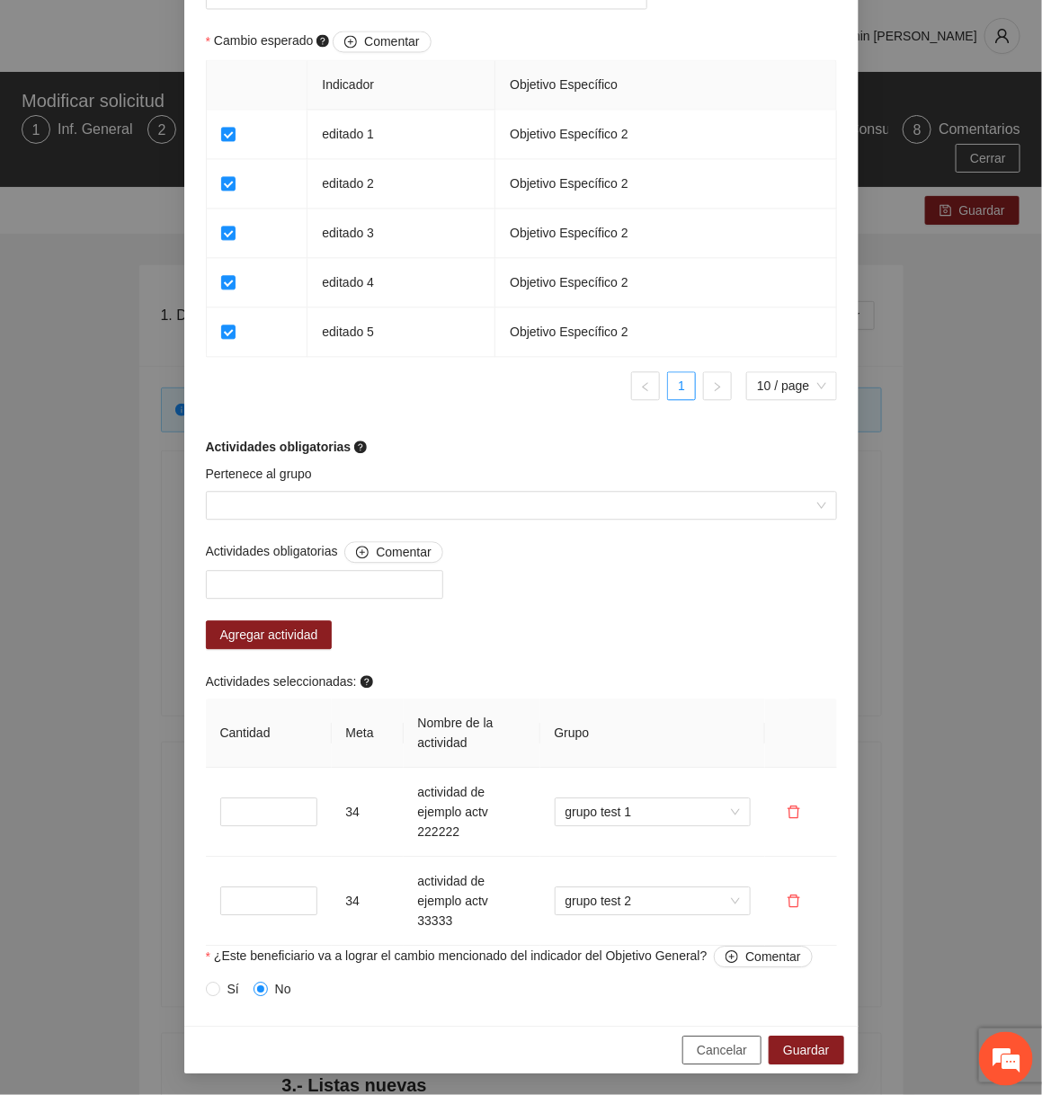
click at [738, 1045] on span "Cancelar" at bounding box center [721, 1050] width 50 height 20
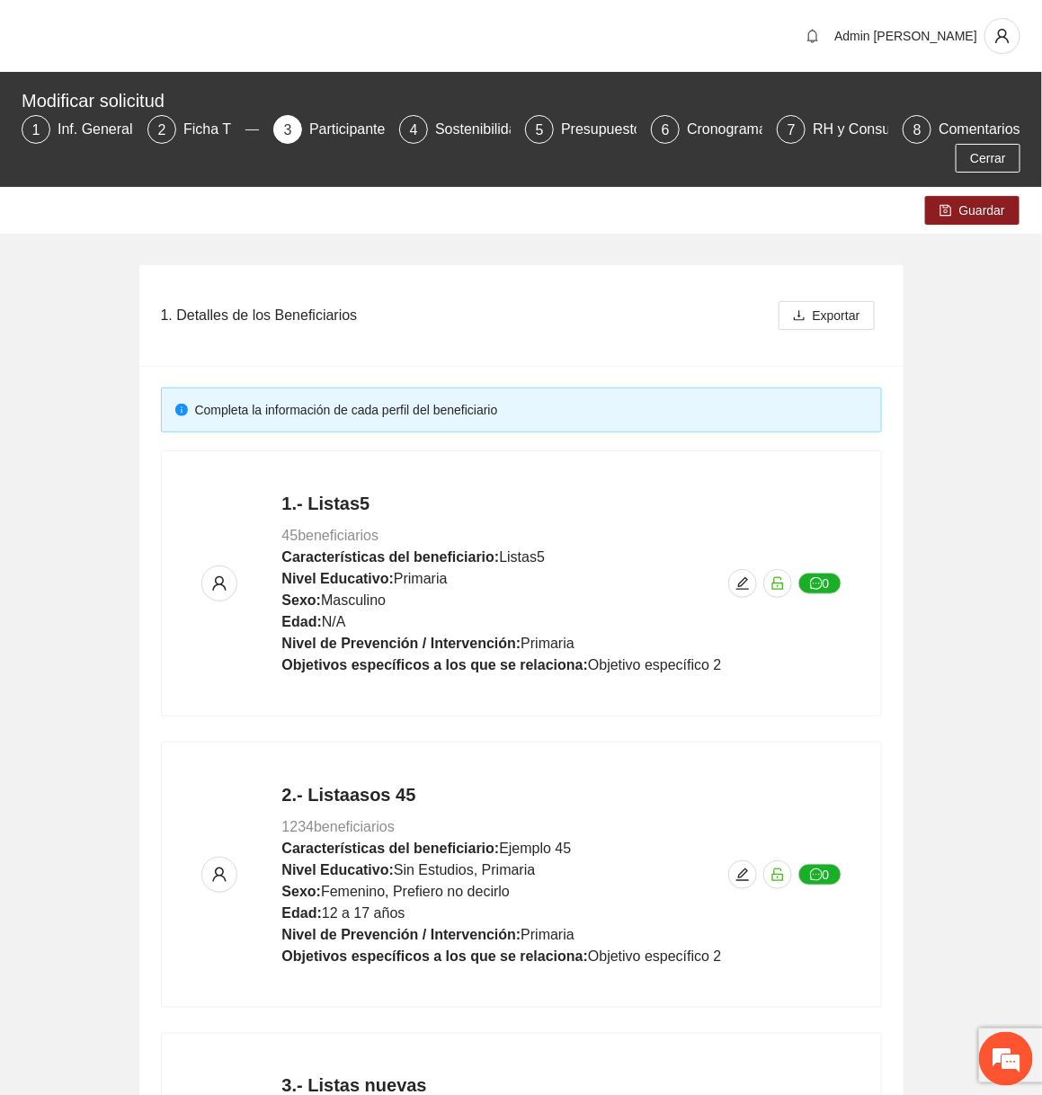
scroll to position [862, 0]
